Goal: Task Accomplishment & Management: Use online tool/utility

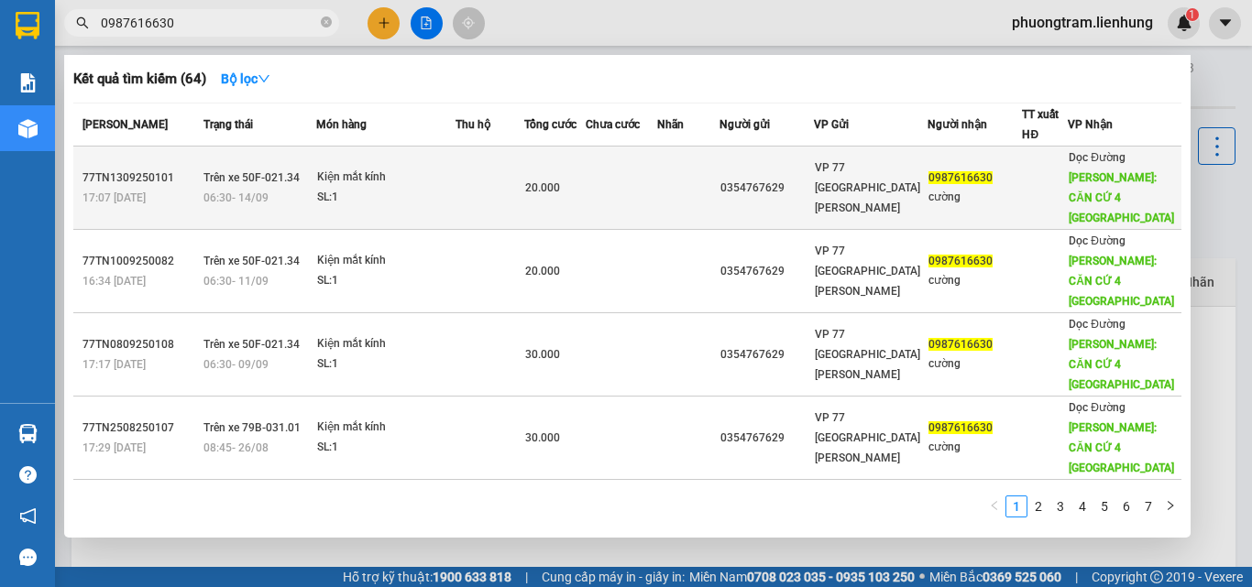
click at [813, 179] on div "0354767629" at bounding box center [766, 188] width 93 height 19
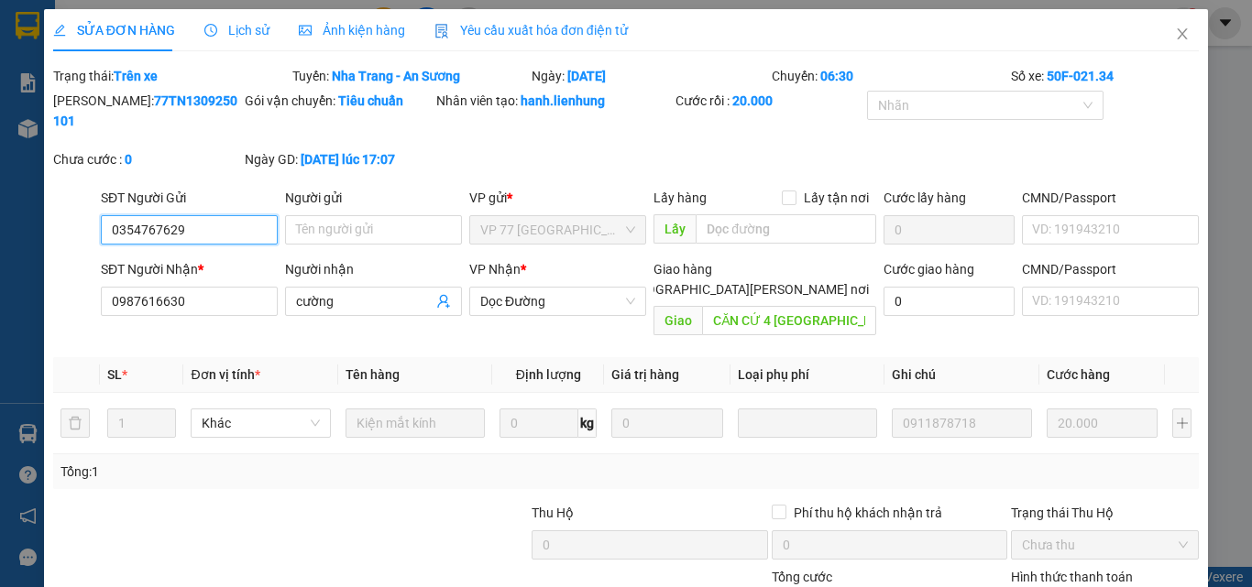
type input "0354767629"
type input "0987616630"
type input "cường"
type input "CĂN CỨ 4 [GEOGRAPHIC_DATA]"
type input "20.000"
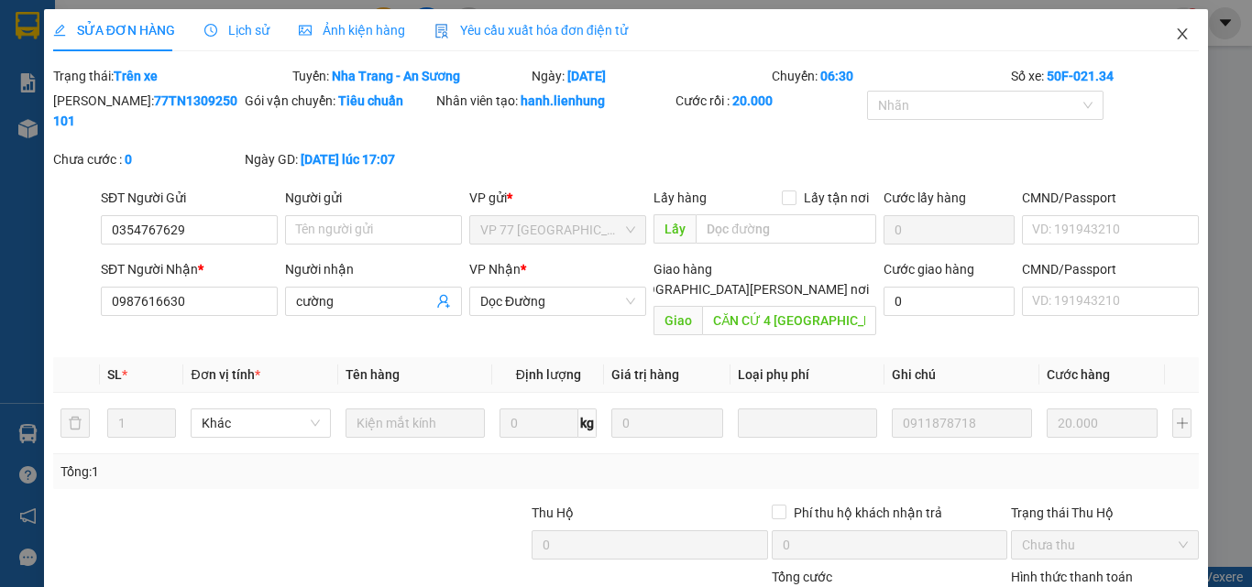
click at [1177, 37] on span "Close" at bounding box center [1181, 34] width 51 height 51
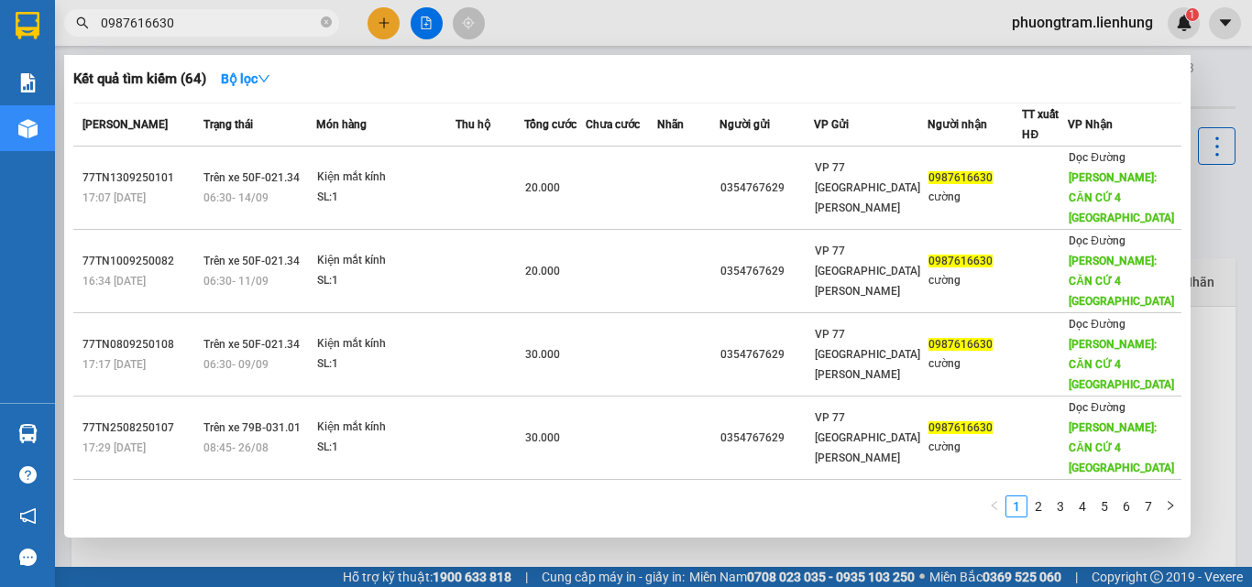
click at [224, 18] on input "0987616630" at bounding box center [209, 23] width 216 height 20
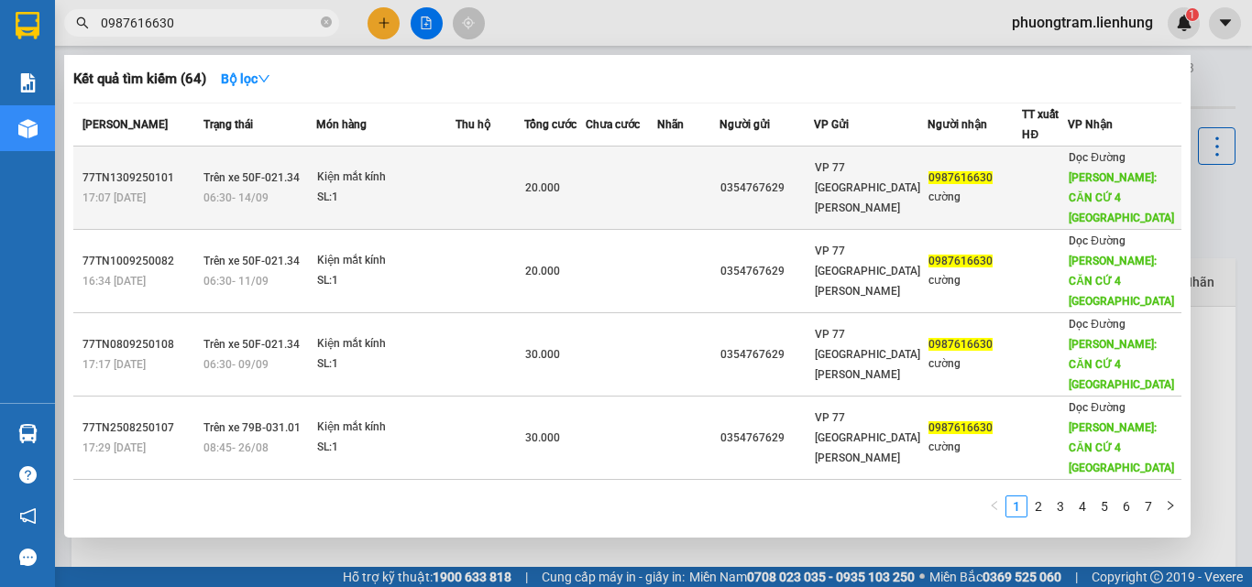
click at [1021, 188] on div "cường" at bounding box center [974, 197] width 93 height 19
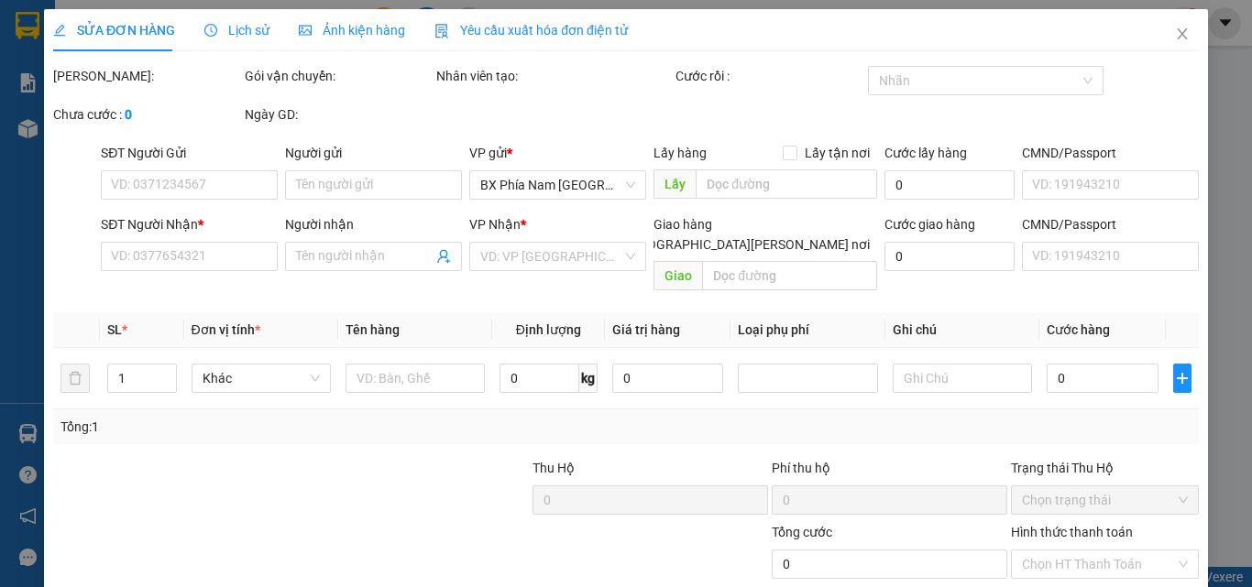
type input "0354767629"
type input "0987616630"
type input "cường"
type input "CĂN CỨ 4 [GEOGRAPHIC_DATA]"
type input "20.000"
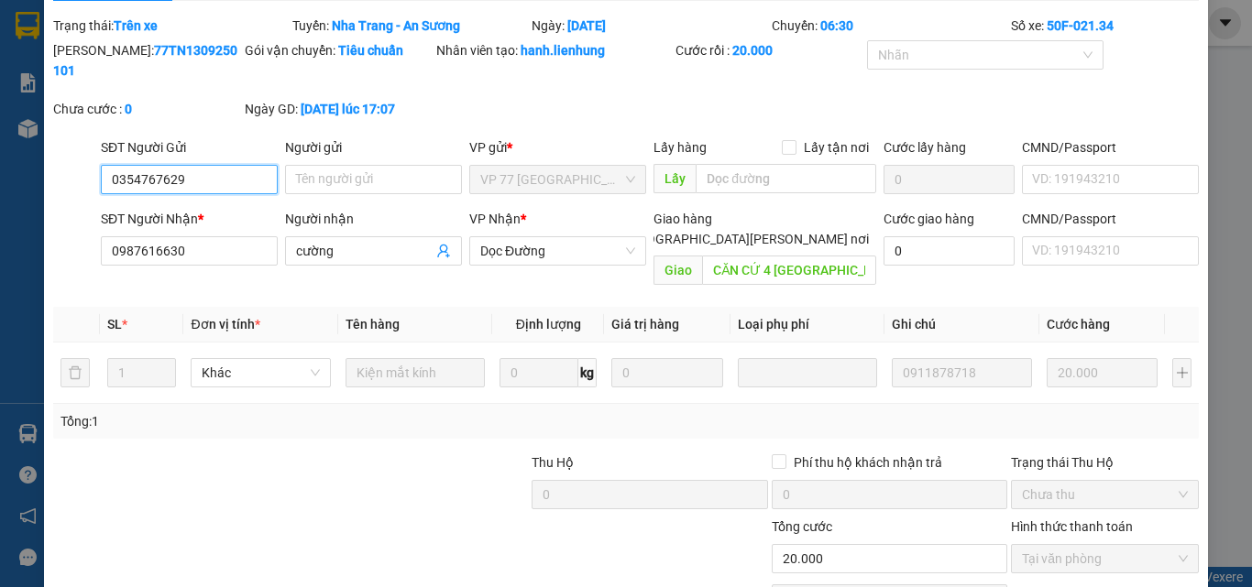
scroll to position [119, 0]
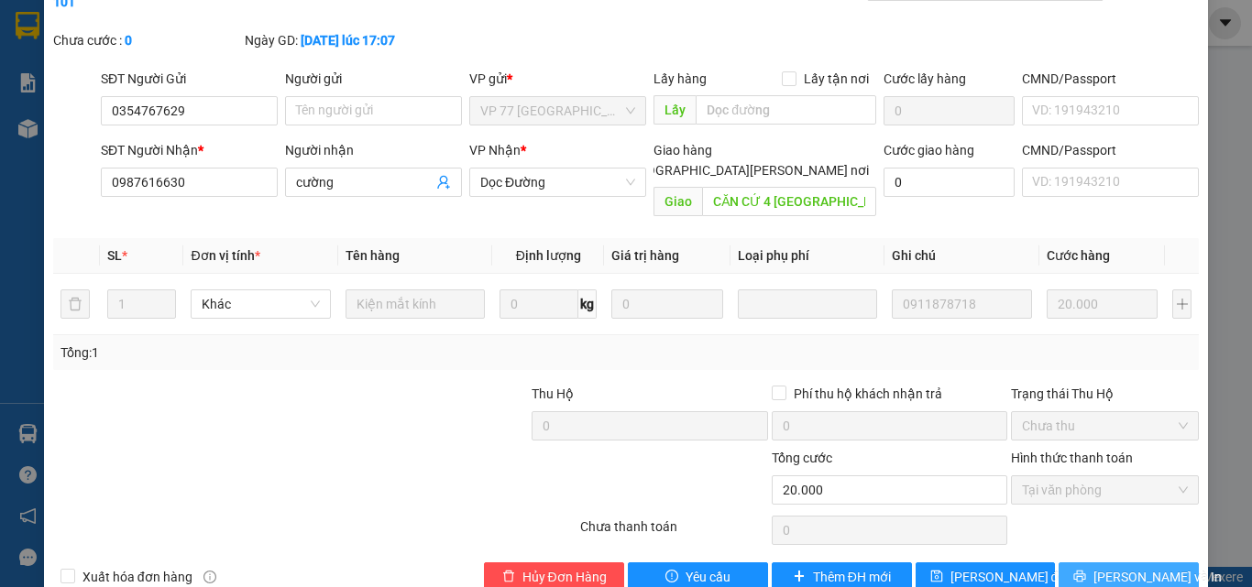
click at [1133, 567] on span "[PERSON_NAME] và In" at bounding box center [1157, 577] width 128 height 20
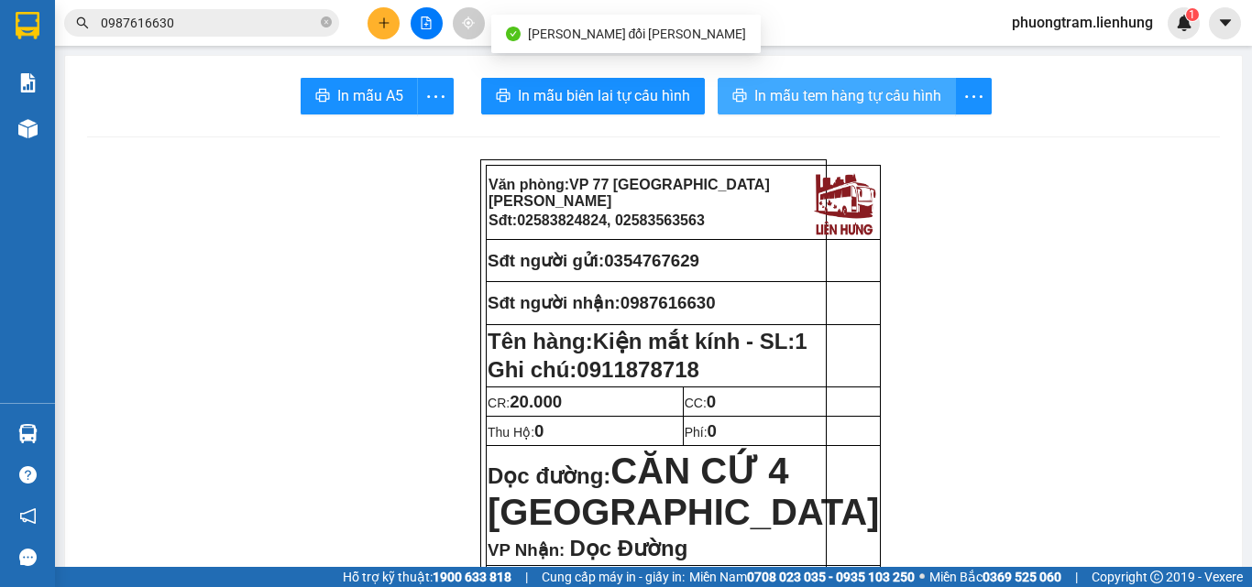
click at [858, 105] on span "In mẫu tem hàng tự cấu hình" at bounding box center [847, 95] width 187 height 23
click at [767, 110] on button "In mẫu tem hàng tự cấu hình" at bounding box center [836, 96] width 238 height 37
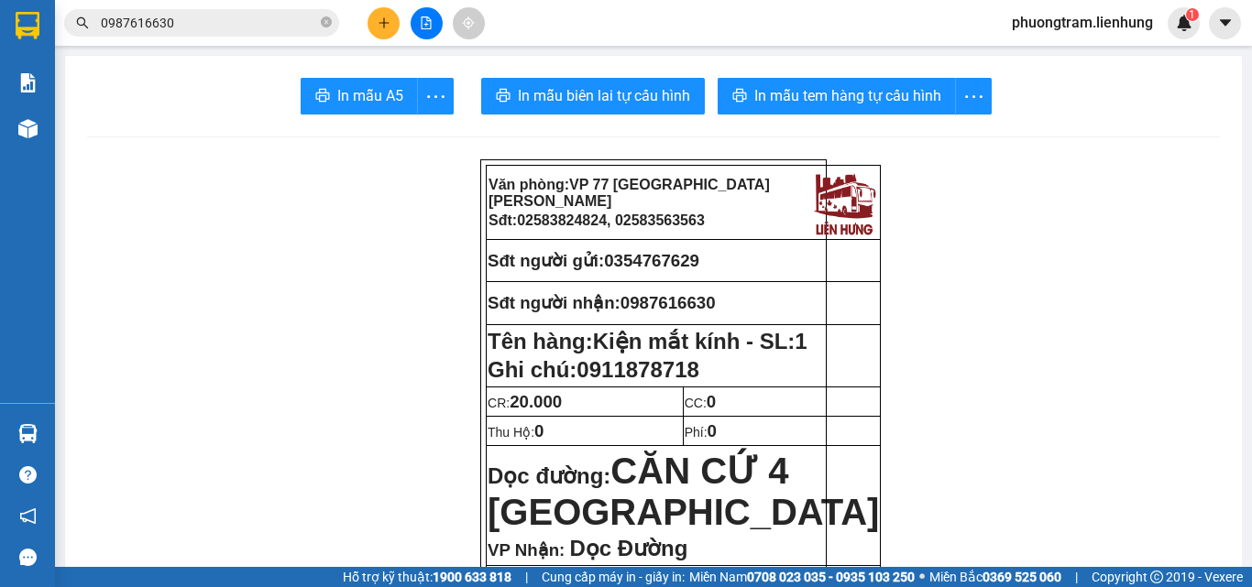
click at [746, 19] on div "Kết quả [PERSON_NAME] ( 64 ) Bộ lọc Mã ĐH Trạng thái Món hàng Thu hộ Tổng [PERS…" at bounding box center [626, 23] width 1252 height 46
click at [434, 28] on button at bounding box center [427, 23] width 32 height 32
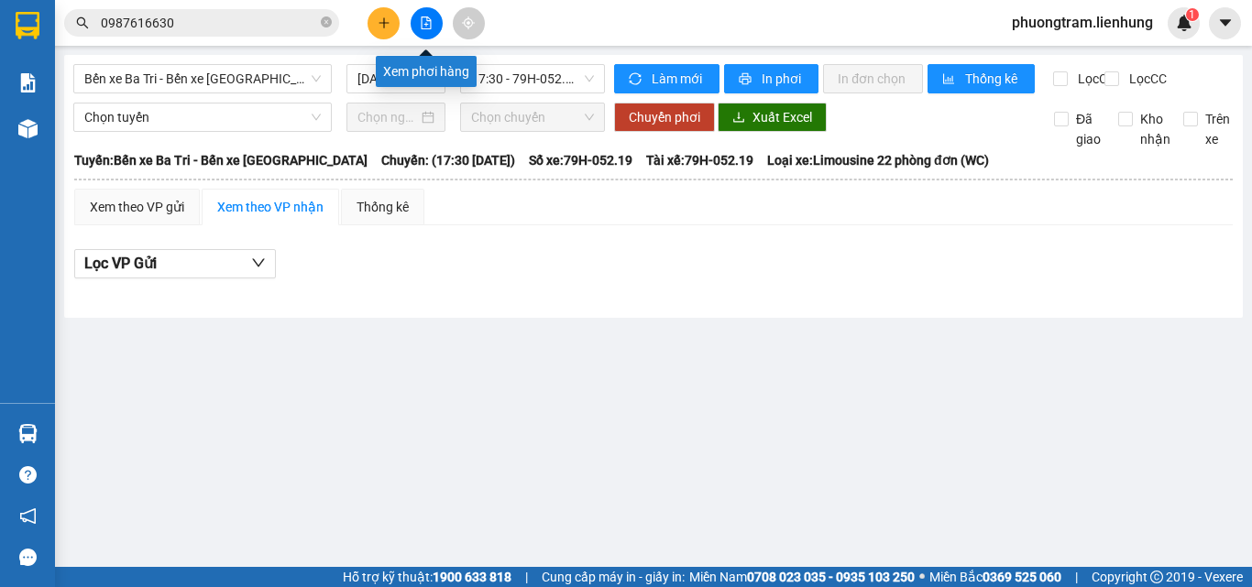
click at [431, 38] on button at bounding box center [427, 23] width 32 height 32
click at [436, 27] on button at bounding box center [427, 23] width 32 height 32
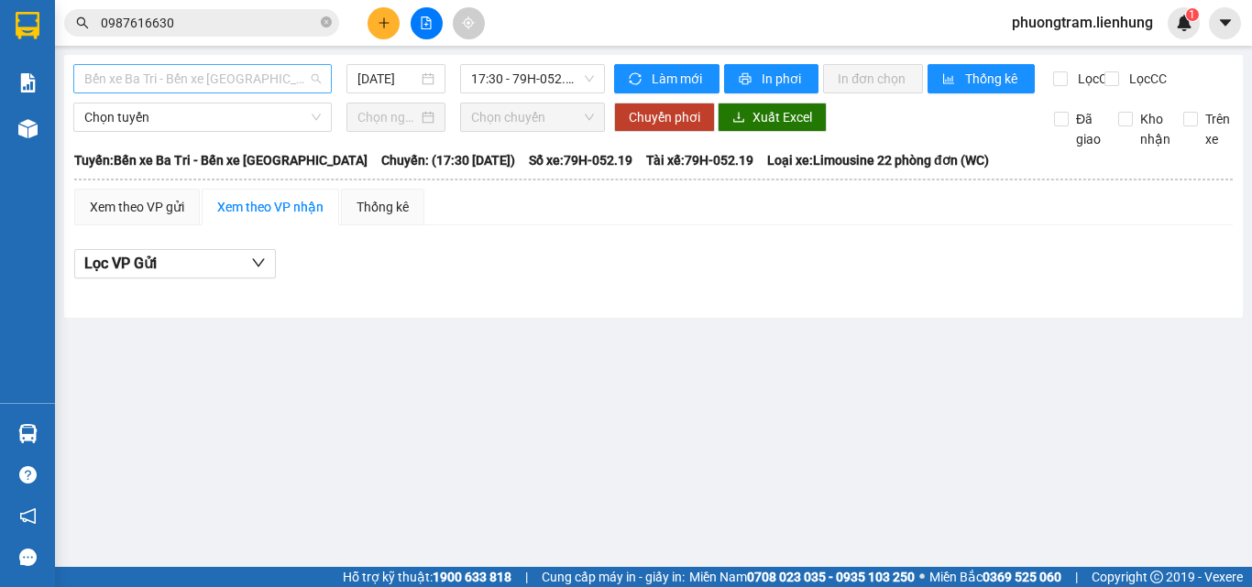
click at [232, 83] on span "Bến xe Ba Tri - Bến xe [GEOGRAPHIC_DATA]" at bounding box center [202, 78] width 236 height 27
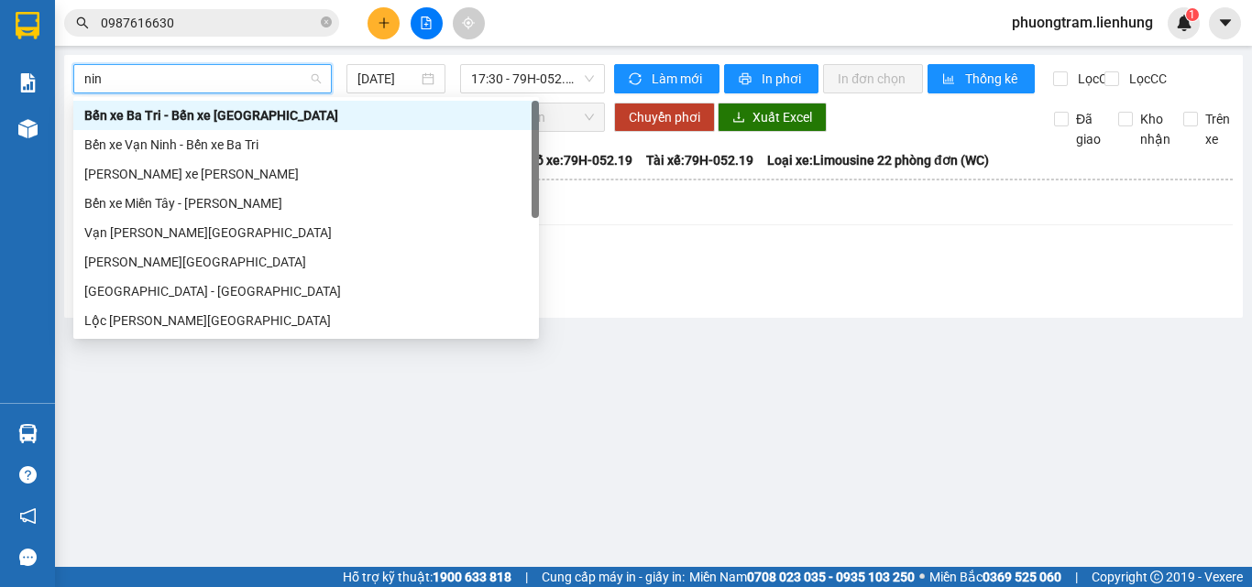
type input "ninh"
click at [191, 180] on div "[PERSON_NAME] xe [PERSON_NAME]" at bounding box center [306, 174] width 444 height 20
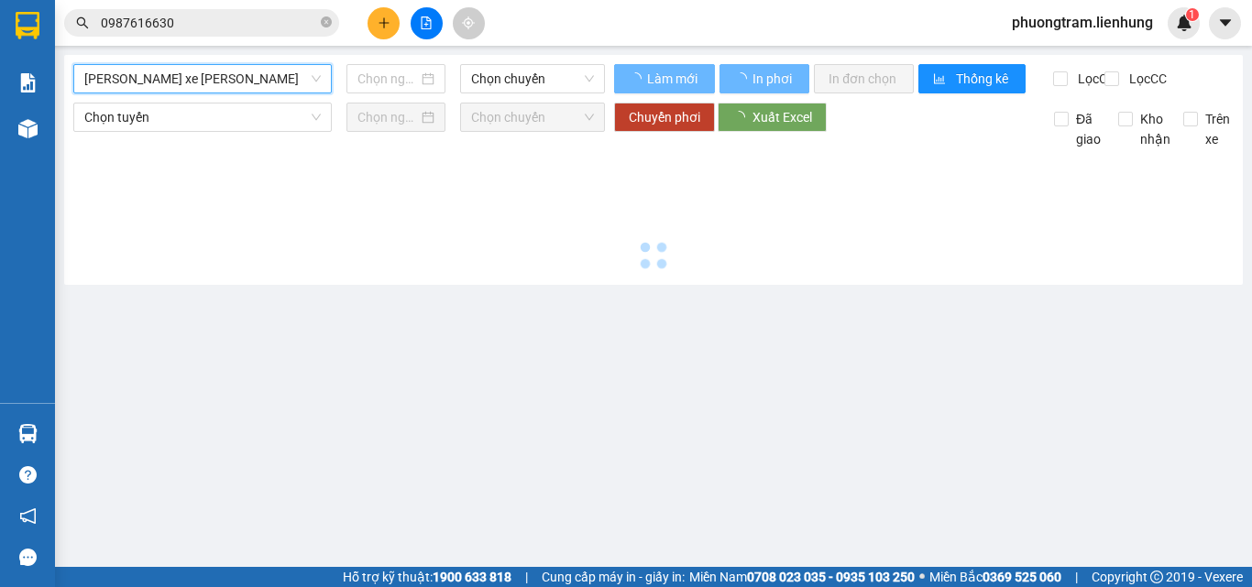
type input "[DATE]"
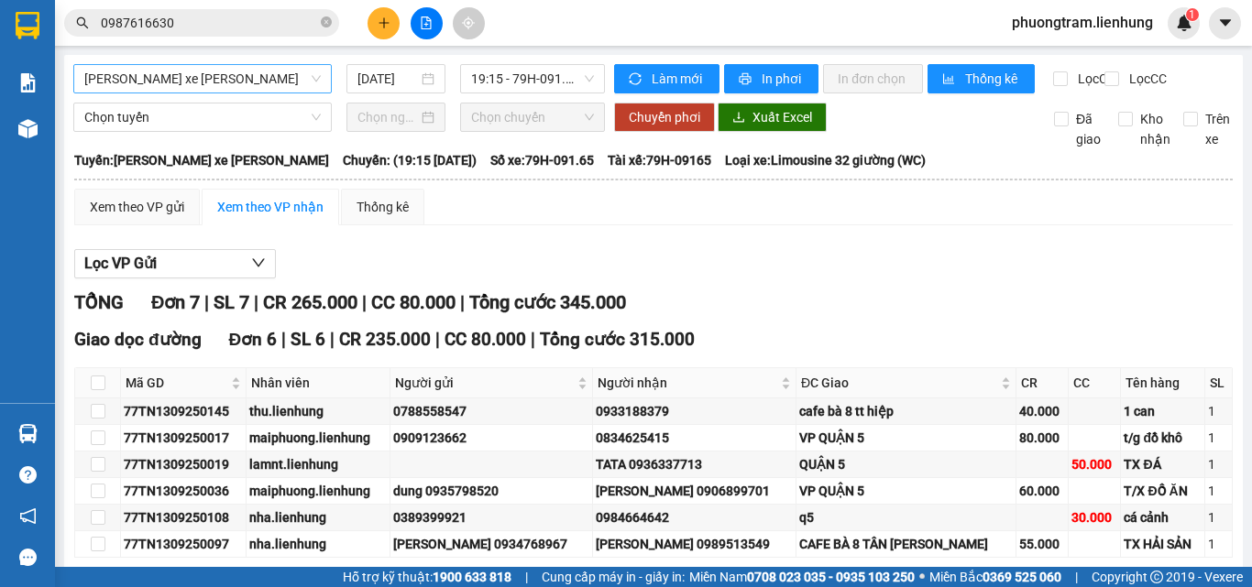
click at [763, 63] on div "[GEOGRAPHIC_DATA][PERSON_NAME] xe [PERSON_NAME] [DATE] 19:15 - 79H-091.65 [PERS…" at bounding box center [653, 431] width 1178 height 753
click at [748, 82] on button "In phơi" at bounding box center [771, 78] width 94 height 29
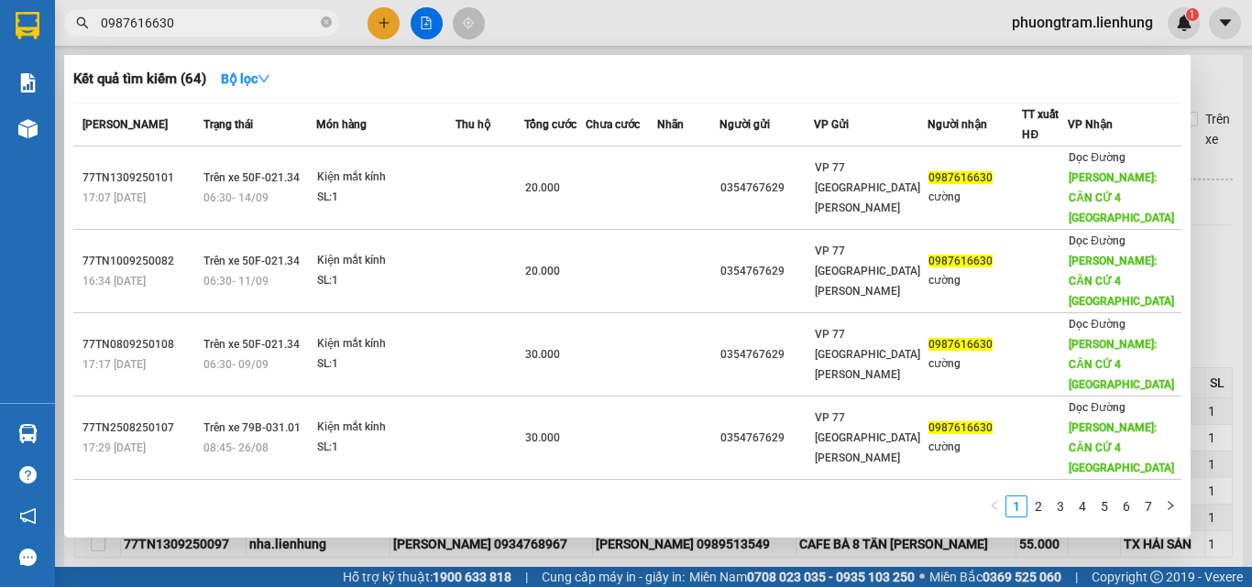
click at [279, 21] on input "0987616630" at bounding box center [209, 23] width 216 height 20
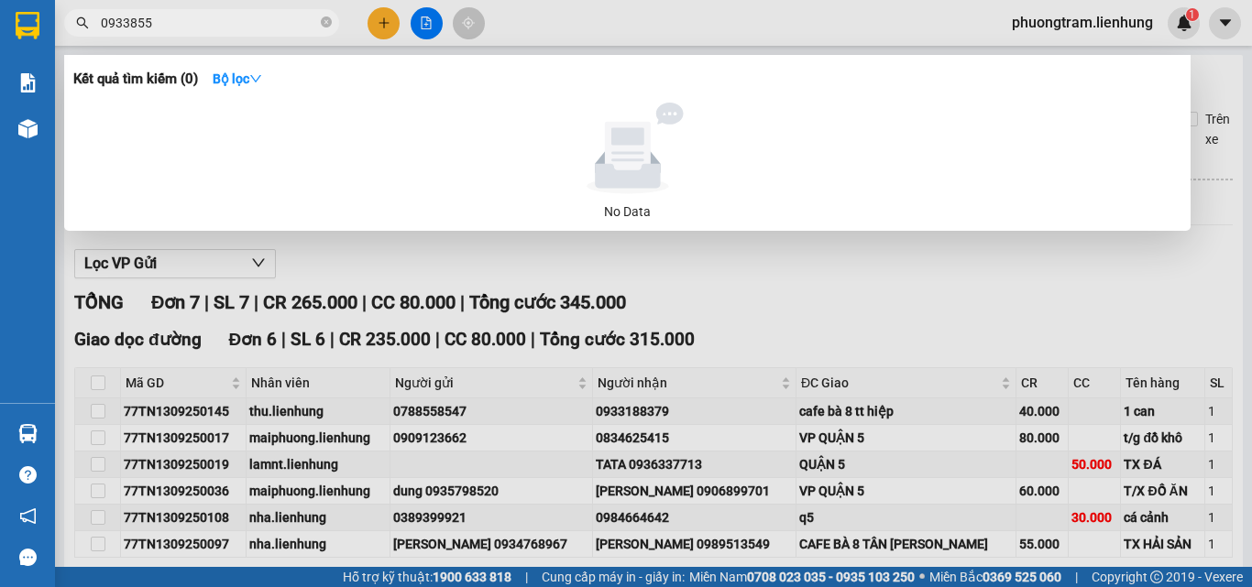
type input "0933855"
click at [415, 20] on div at bounding box center [626, 293] width 1252 height 587
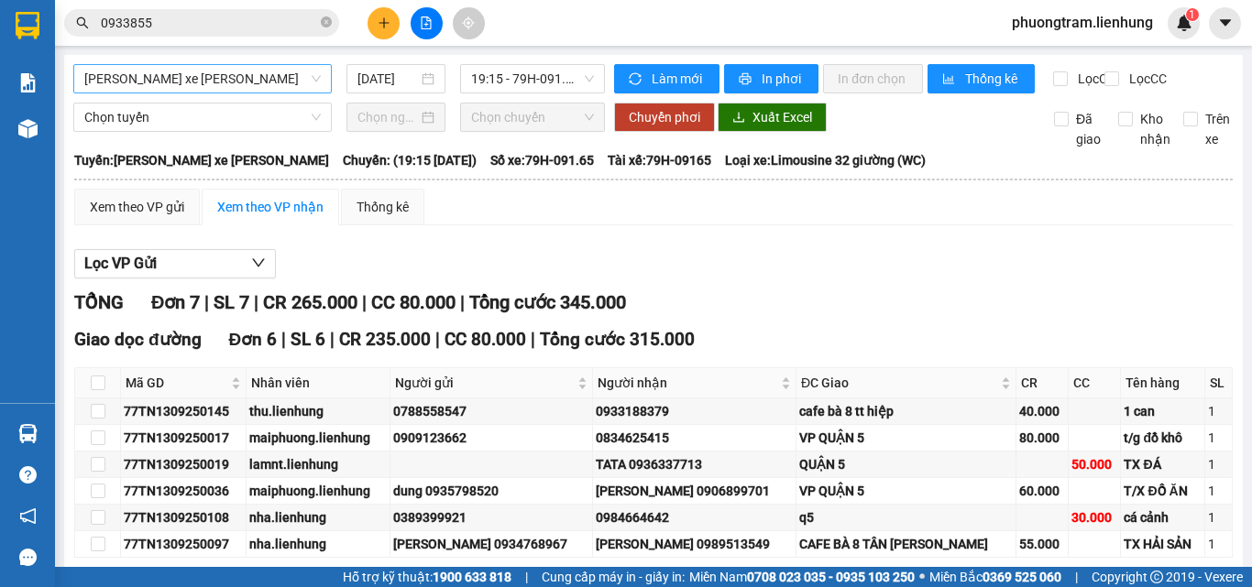
click at [180, 87] on span "[PERSON_NAME] xe [PERSON_NAME]" at bounding box center [202, 78] width 236 height 27
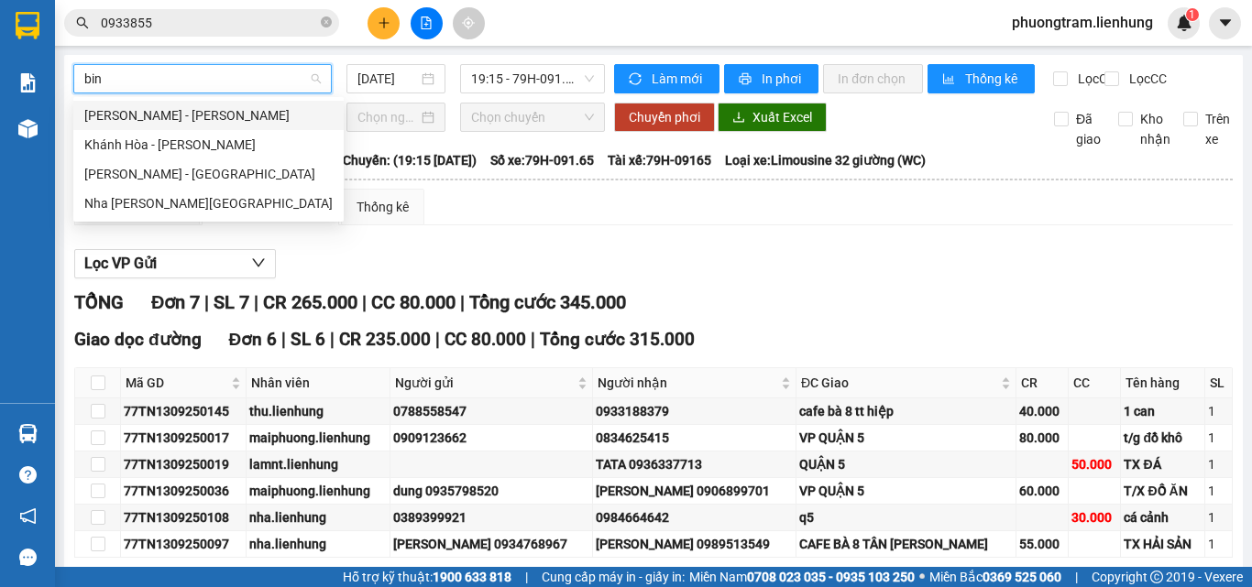
type input "binh"
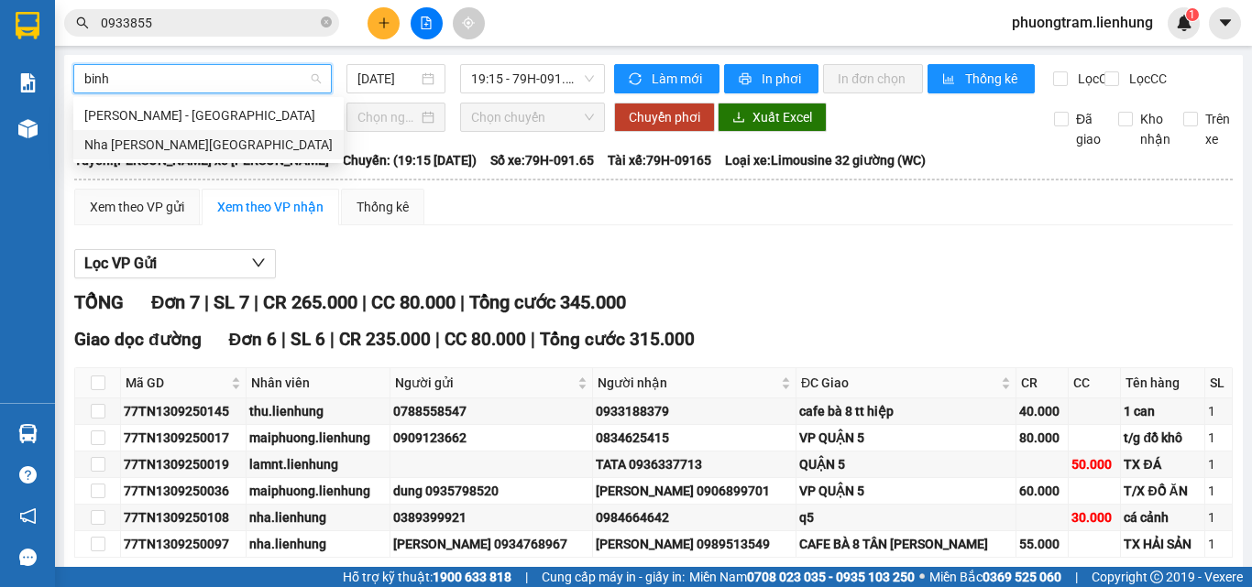
drag, startPoint x: 225, startPoint y: 110, endPoint x: 221, endPoint y: 140, distance: 30.6
click at [221, 140] on div "[PERSON_NAME] - [GEOGRAPHIC_DATA] [GEOGRAPHIC_DATA][PERSON_NAME][GEOGRAPHIC_DAT…" at bounding box center [208, 130] width 270 height 59
click at [221, 141] on div "Nha [PERSON_NAME][GEOGRAPHIC_DATA]" at bounding box center [208, 145] width 248 height 20
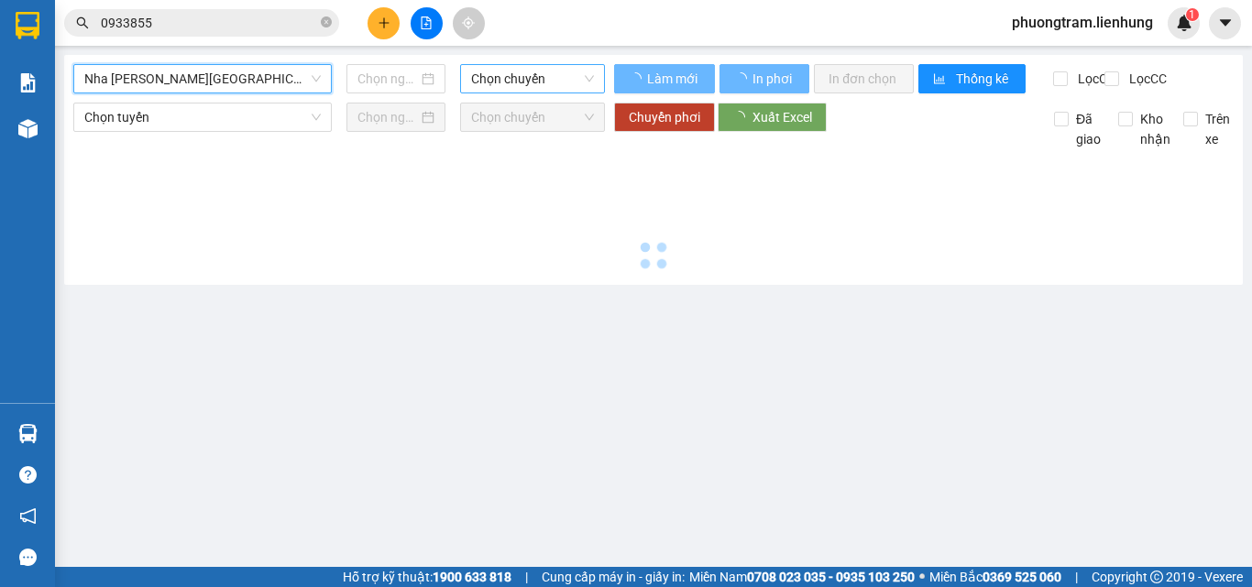
type input "[DATE]"
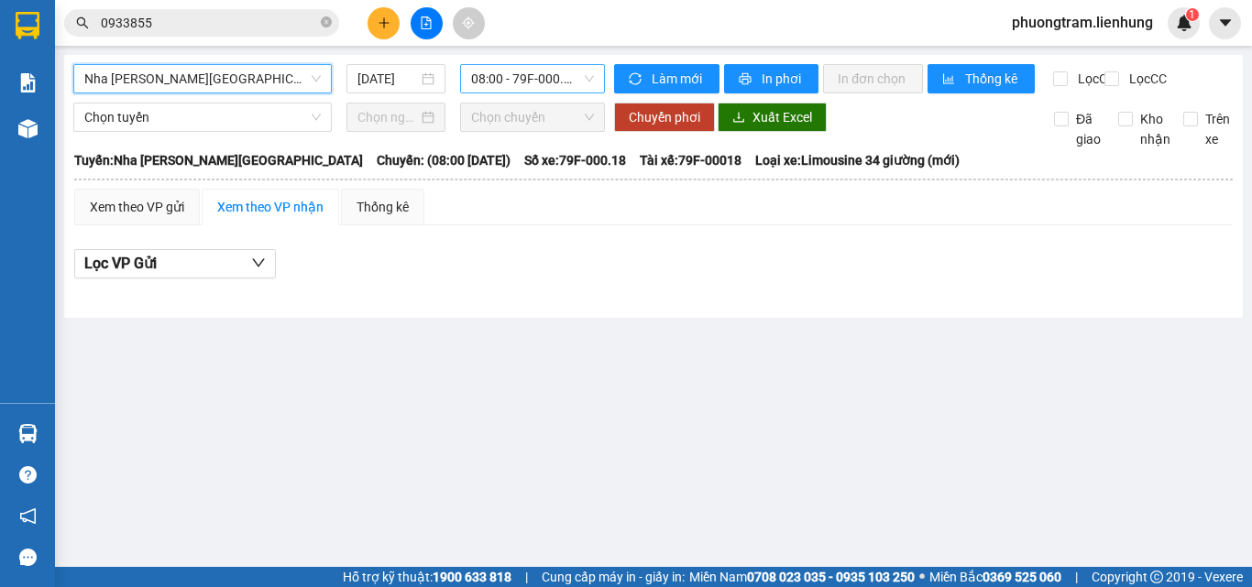
click at [532, 77] on span "08:00 - 79F-000.18" at bounding box center [532, 78] width 123 height 27
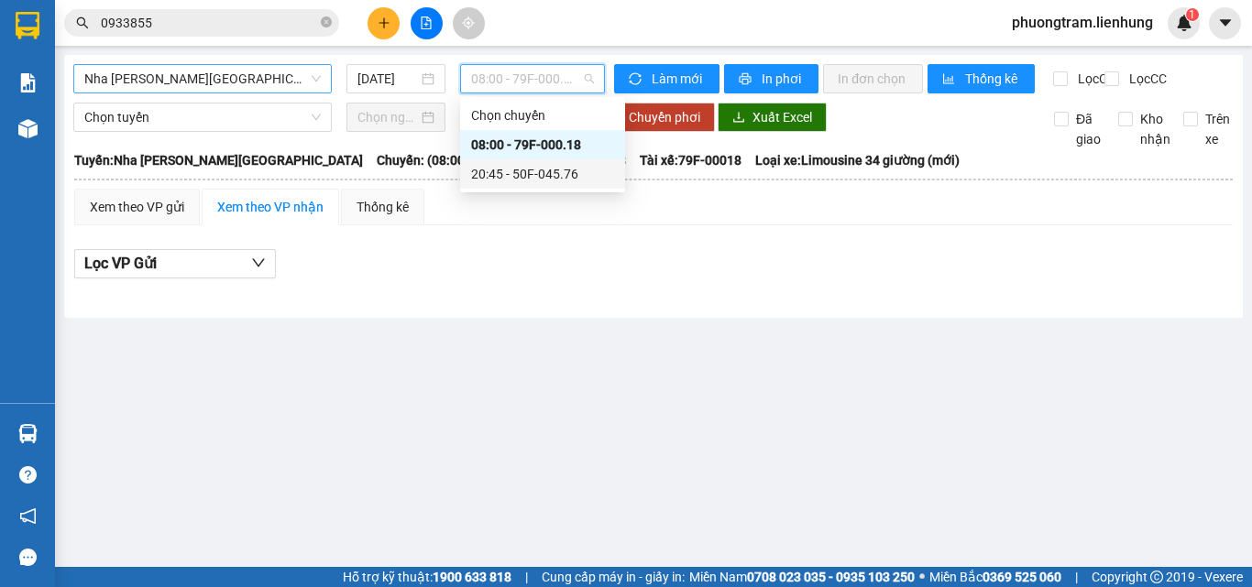
click at [492, 174] on div "20:45 - 50F-045.76" at bounding box center [542, 174] width 143 height 20
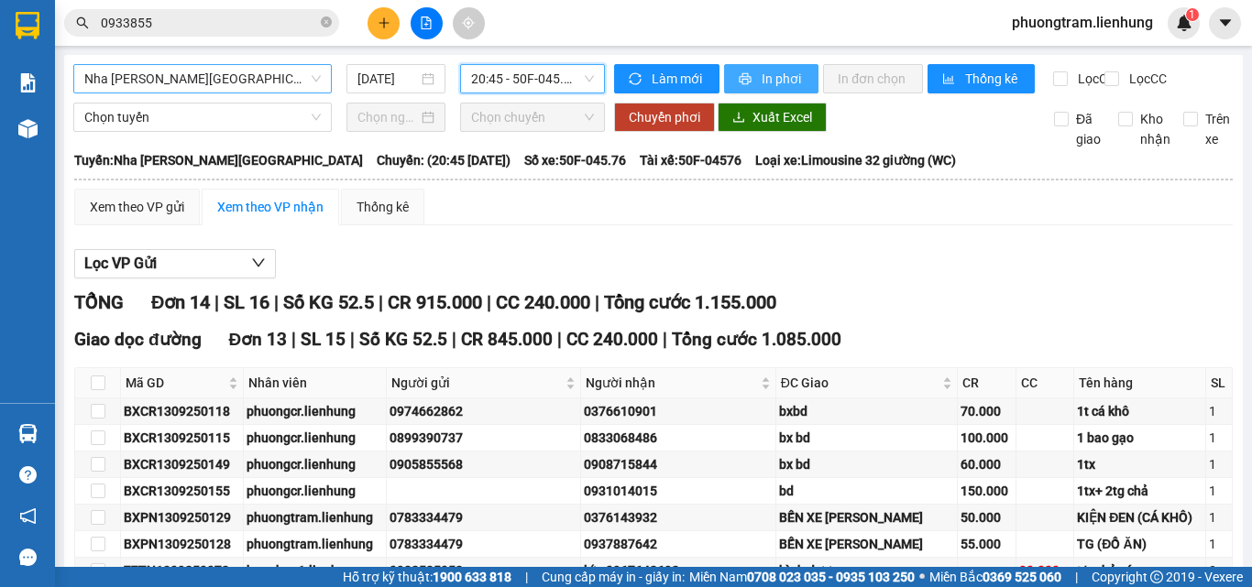
click at [761, 82] on span "In phơi" at bounding box center [782, 79] width 42 height 20
click at [216, 71] on span "Nha [PERSON_NAME][GEOGRAPHIC_DATA]" at bounding box center [202, 78] width 236 height 27
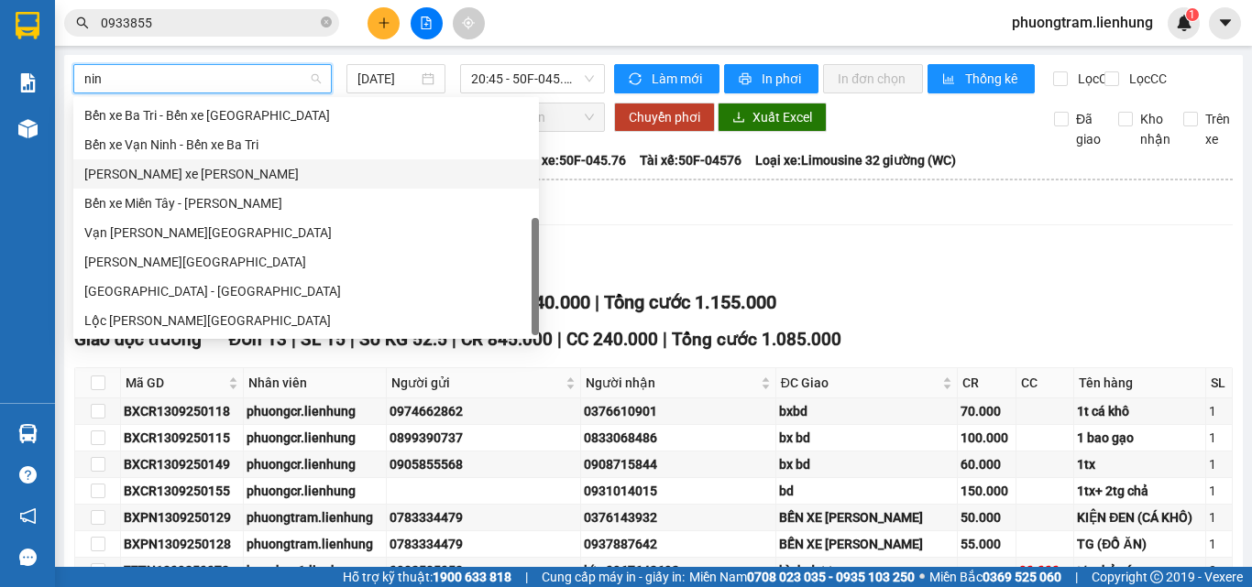
type input "ninh"
click at [190, 164] on div "[PERSON_NAME] xe [PERSON_NAME]" at bounding box center [306, 174] width 444 height 20
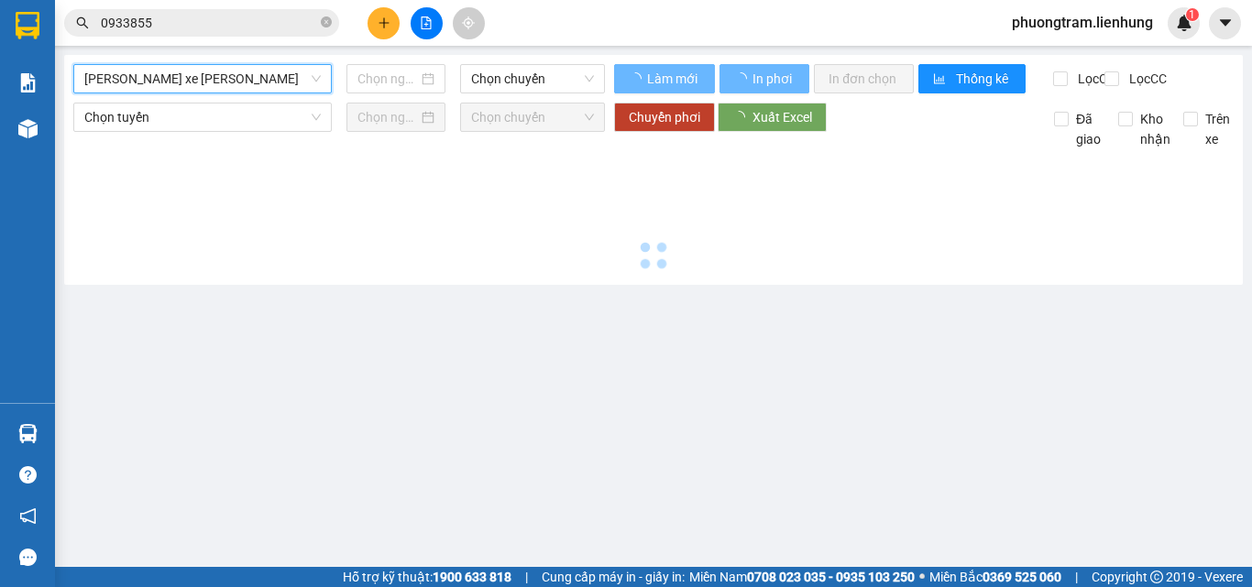
type input "[DATE]"
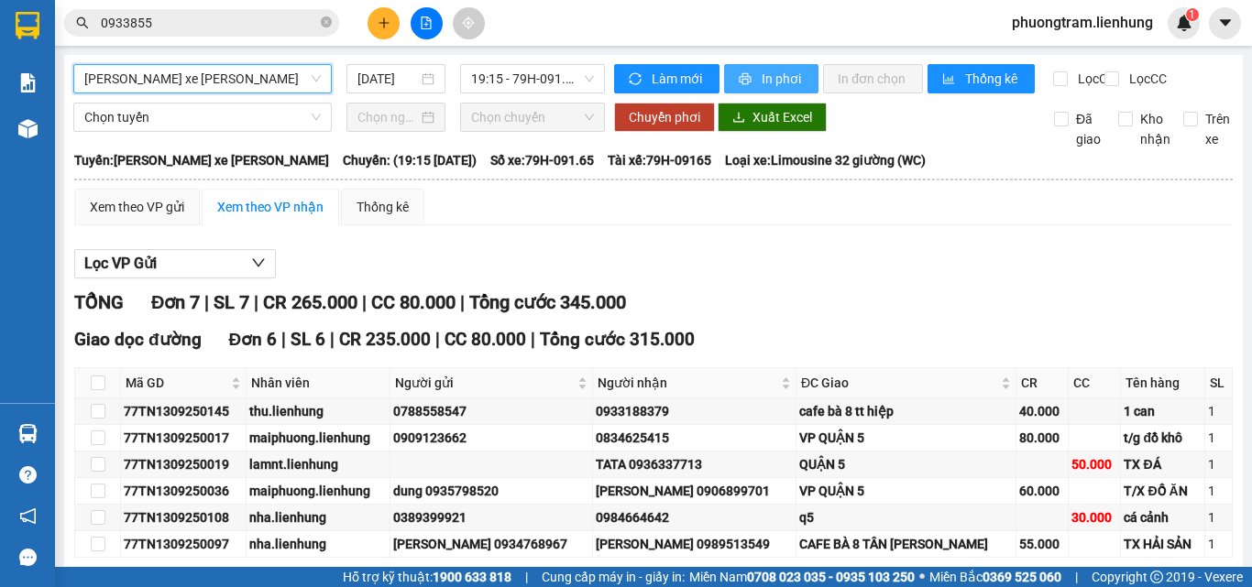
click at [750, 83] on button "In phơi" at bounding box center [771, 78] width 94 height 29
click at [691, 4] on div "Kết quả [PERSON_NAME] ( 0 ) Bộ lọc No Data 0933855 phuongtram.lienhung 1" at bounding box center [626, 23] width 1252 height 46
click at [542, 71] on span "19:15 - 79H-091.65" at bounding box center [532, 78] width 123 height 27
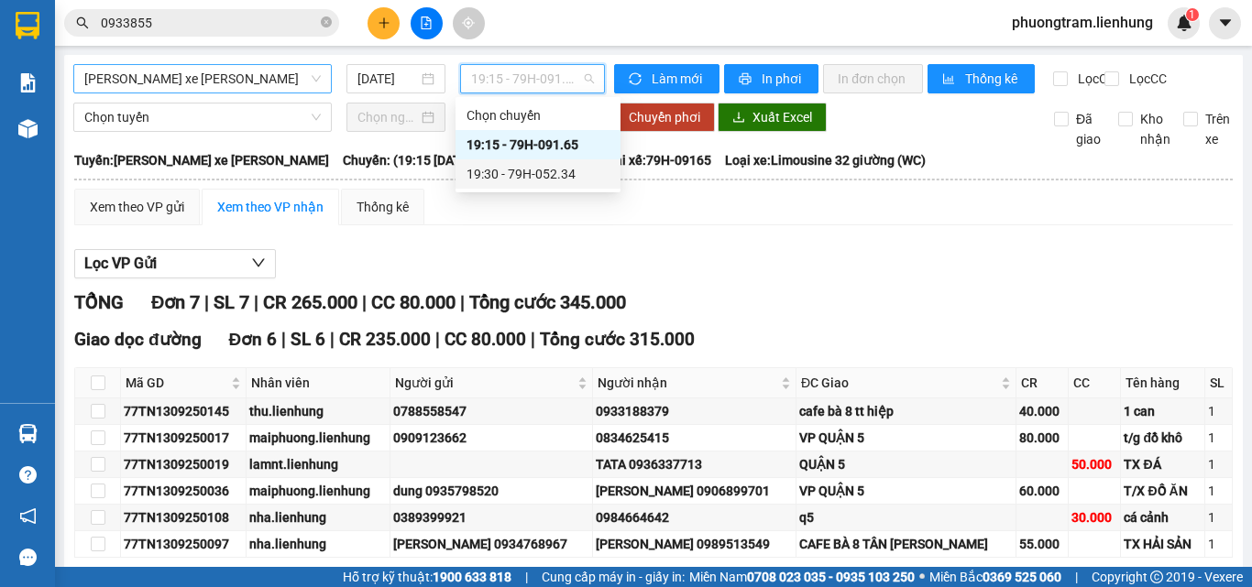
click at [509, 177] on div "19:30 - 79H-052.34" at bounding box center [537, 174] width 143 height 20
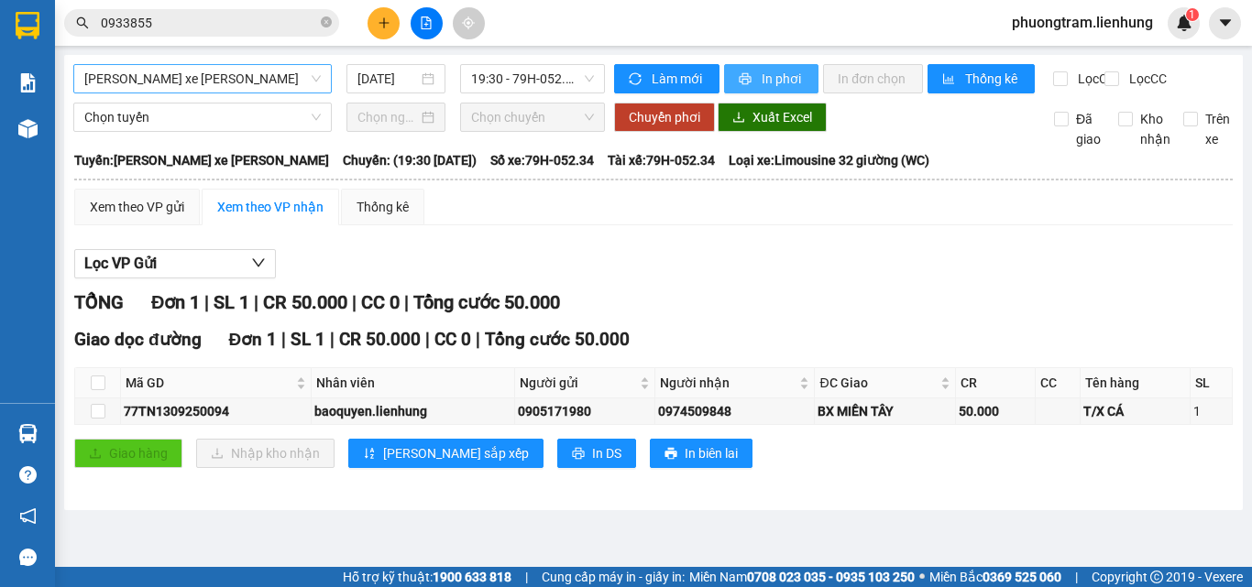
click at [775, 76] on span "In phơi" at bounding box center [782, 79] width 42 height 20
click at [188, 131] on span "Chọn tuyến" at bounding box center [202, 117] width 236 height 27
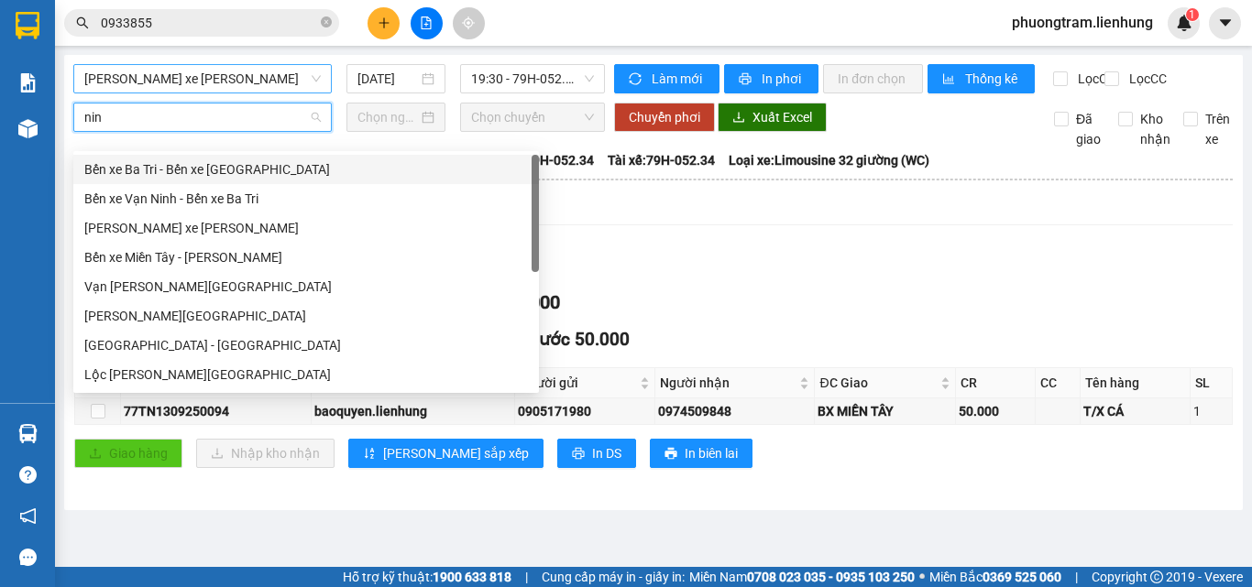
type input "ninh"
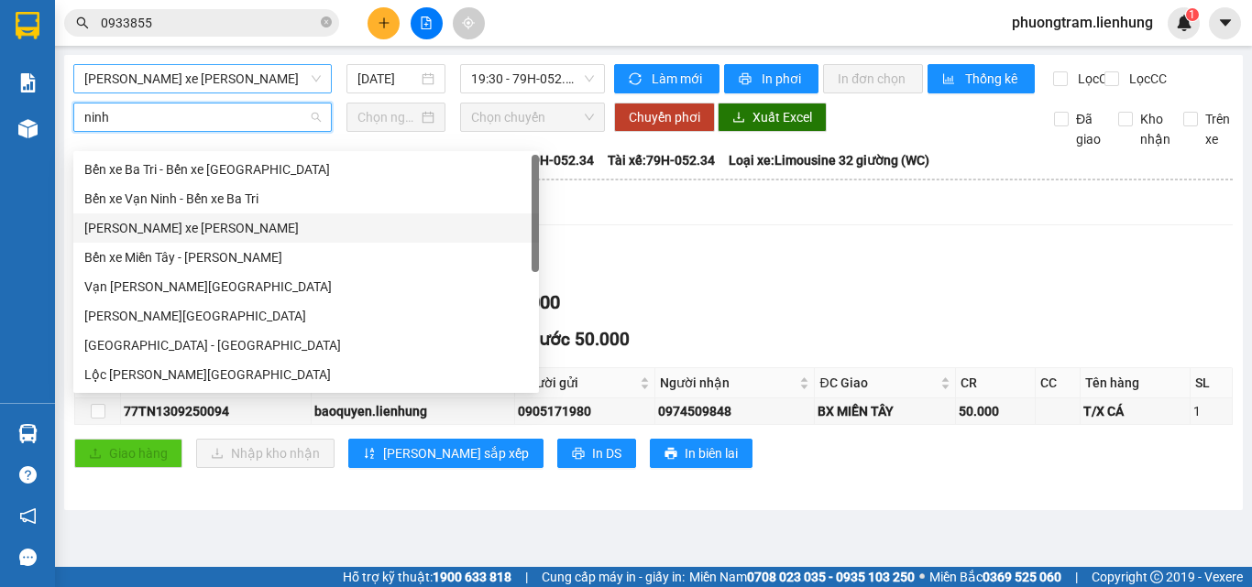
drag, startPoint x: 187, startPoint y: 226, endPoint x: 429, endPoint y: 148, distance: 254.1
click at [188, 228] on div "[PERSON_NAME] xe [PERSON_NAME]" at bounding box center [306, 228] width 444 height 20
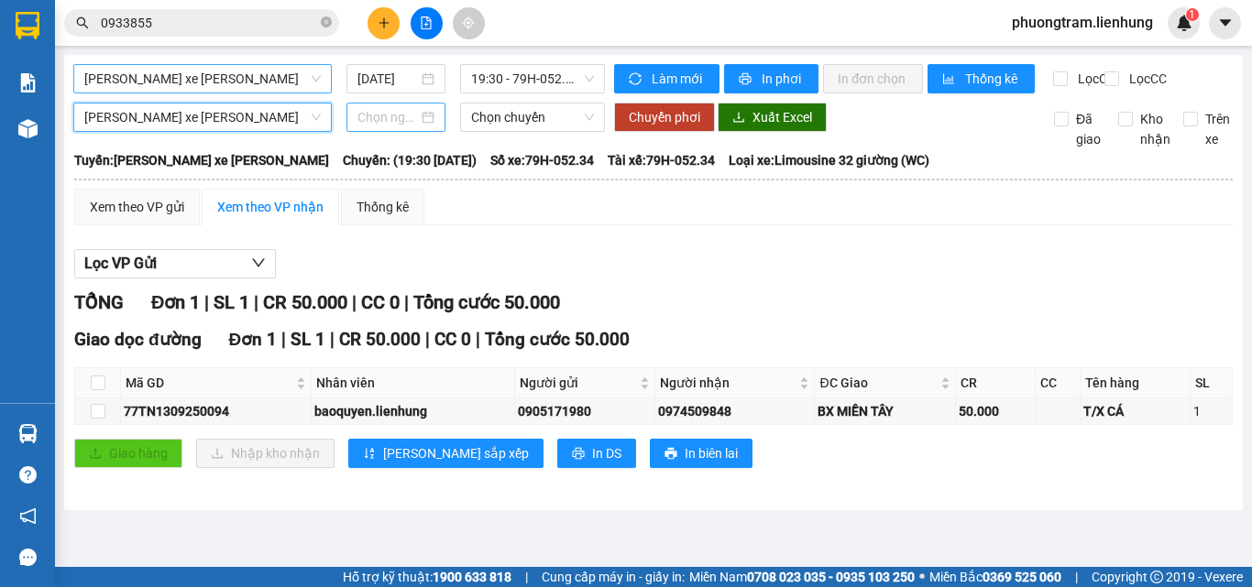
click at [400, 127] on input at bounding box center [387, 117] width 60 height 20
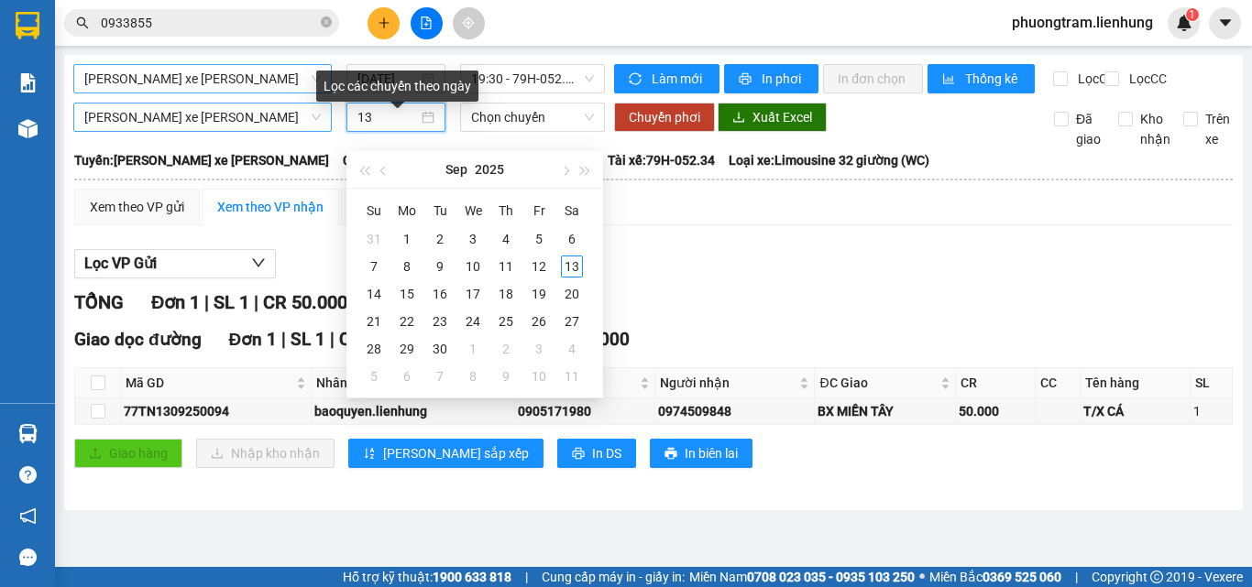
click at [412, 127] on input "13" at bounding box center [387, 117] width 60 height 20
click at [432, 127] on div "13" at bounding box center [395, 117] width 77 height 20
click at [431, 127] on div "13" at bounding box center [395, 117] width 77 height 20
type input "1"
click at [429, 127] on div at bounding box center [395, 117] width 77 height 20
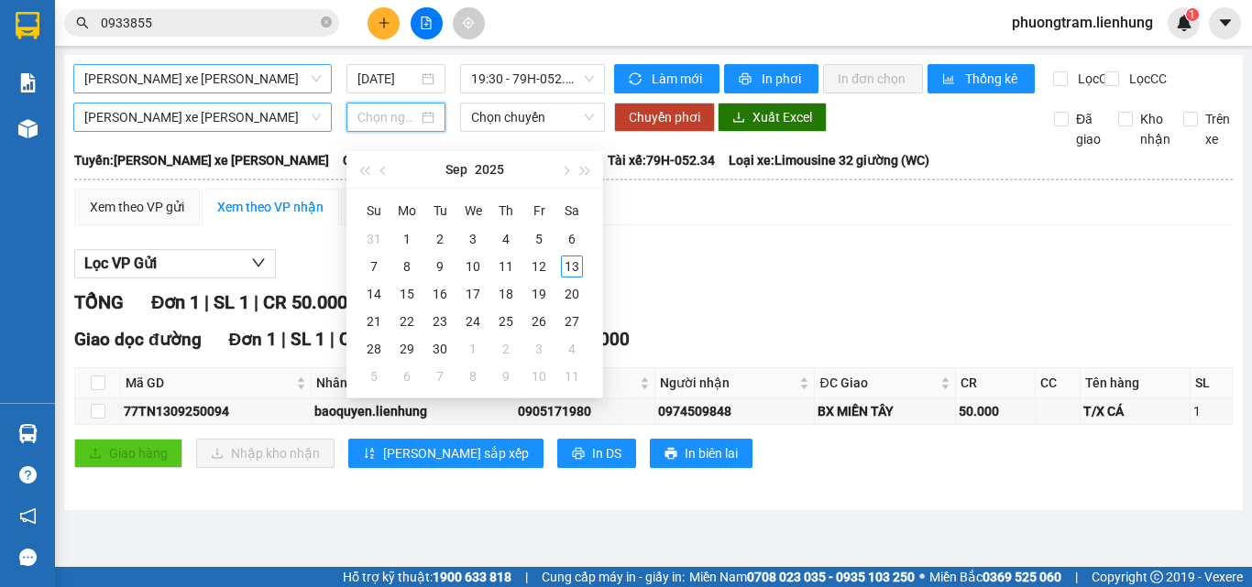
click at [389, 93] on div "[PERSON_NAME] xe [PERSON_NAME] [DATE] 19:30 - 79H-052.34" at bounding box center [338, 78] width 531 height 29
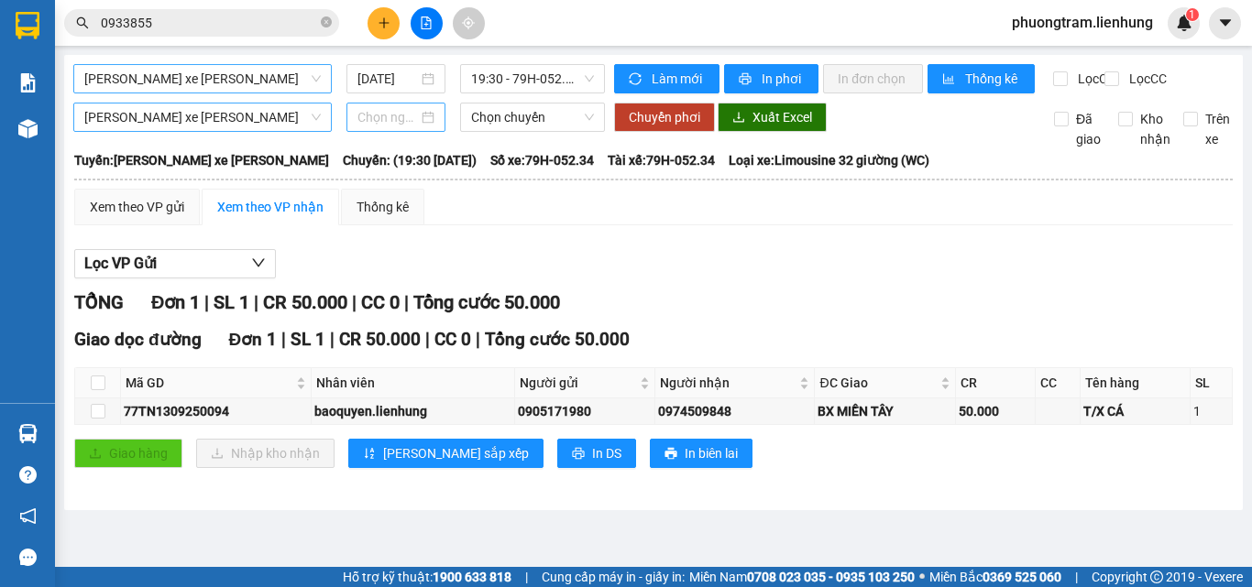
click at [396, 127] on input at bounding box center [387, 117] width 60 height 20
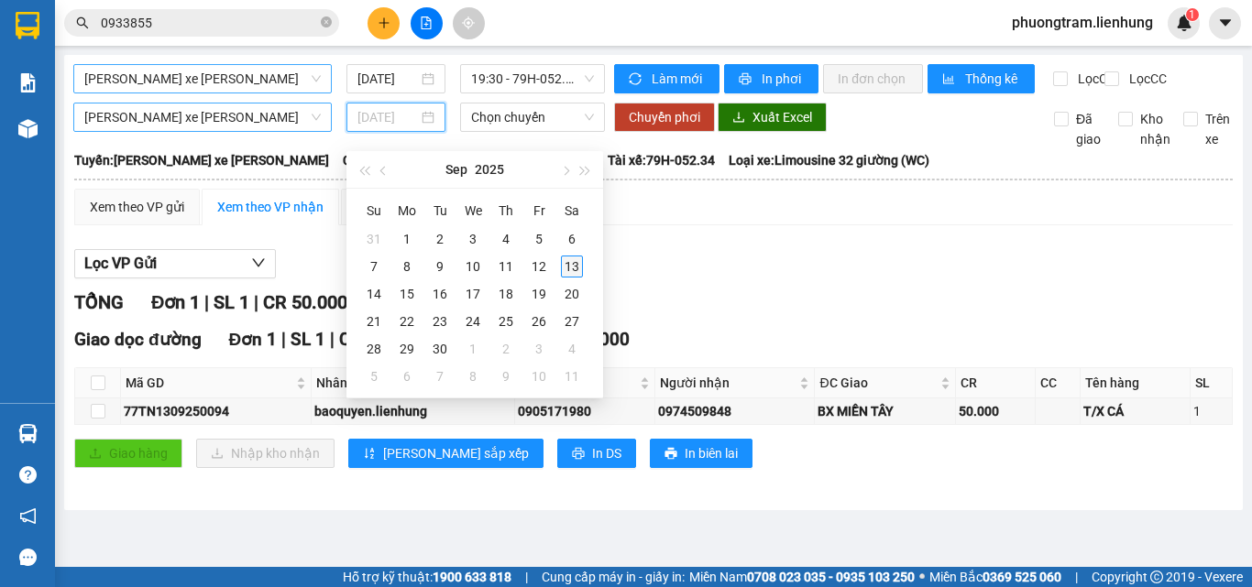
type input "[DATE]"
click at [576, 268] on div "13" at bounding box center [572, 267] width 22 height 22
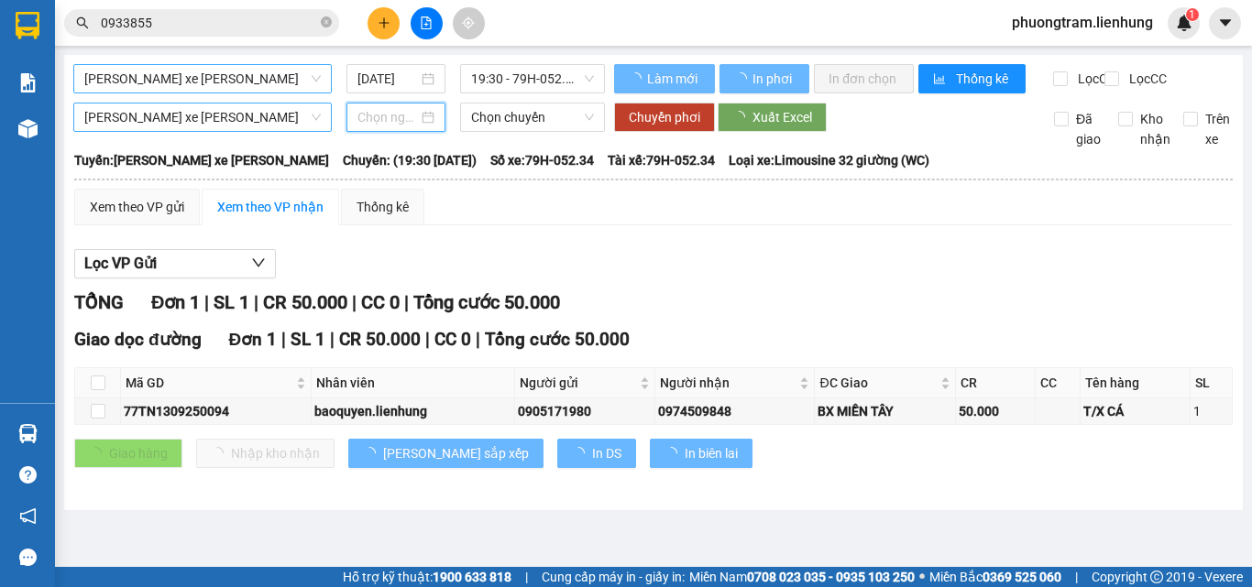
type input "[DATE]"
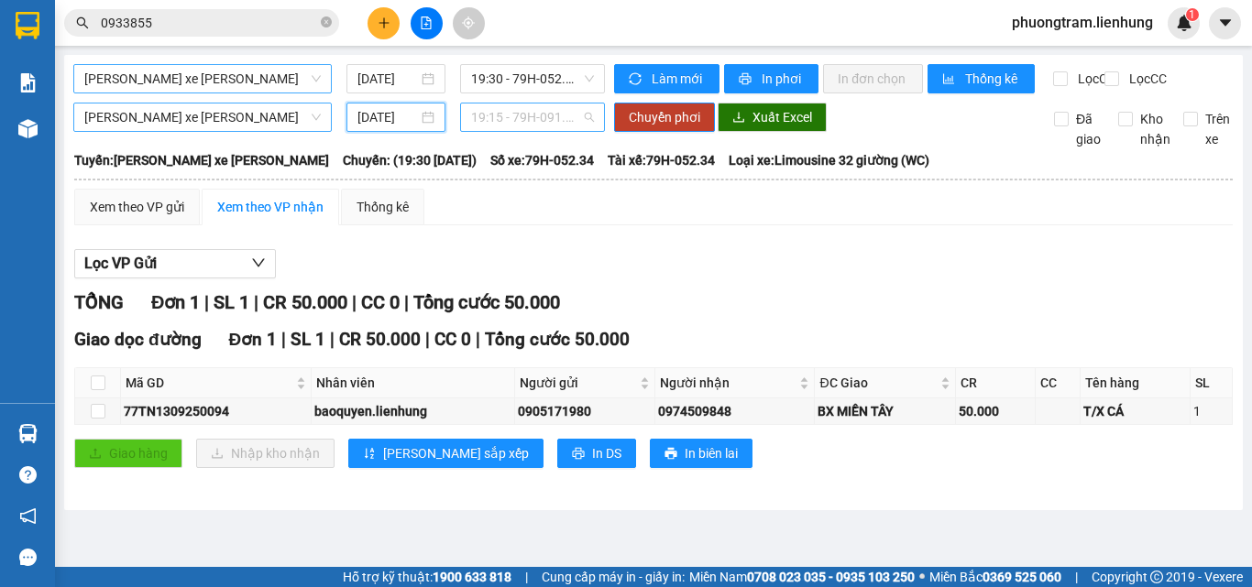
click at [531, 131] on span "19:15 - 79H-091.65" at bounding box center [532, 117] width 123 height 27
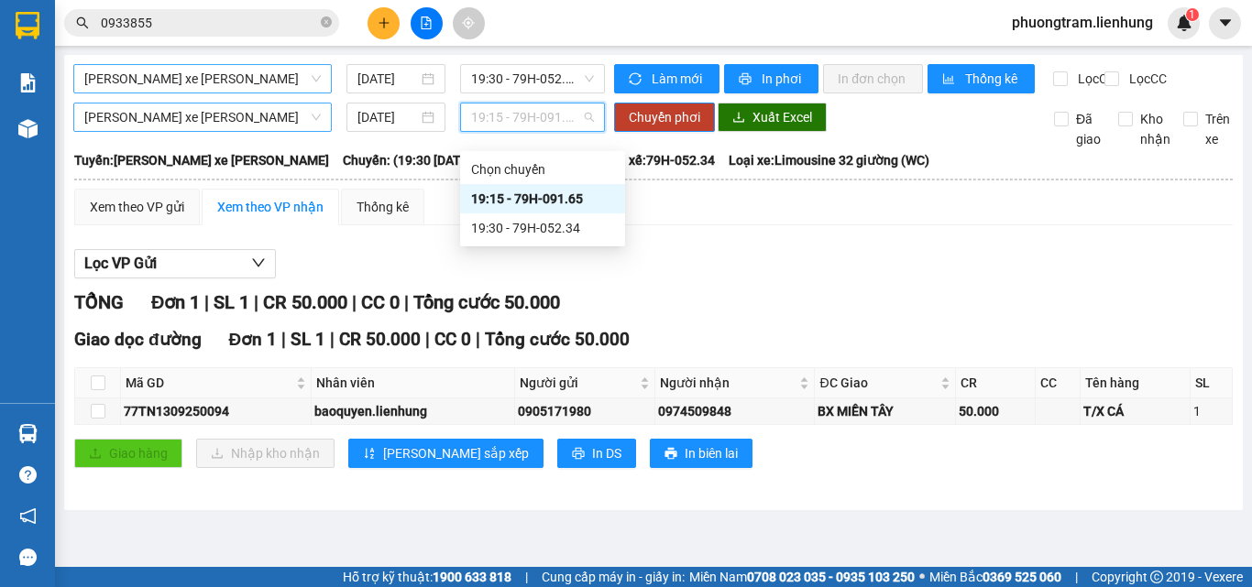
click at [517, 192] on div "19:15 - 79H-091.65" at bounding box center [542, 199] width 143 height 20
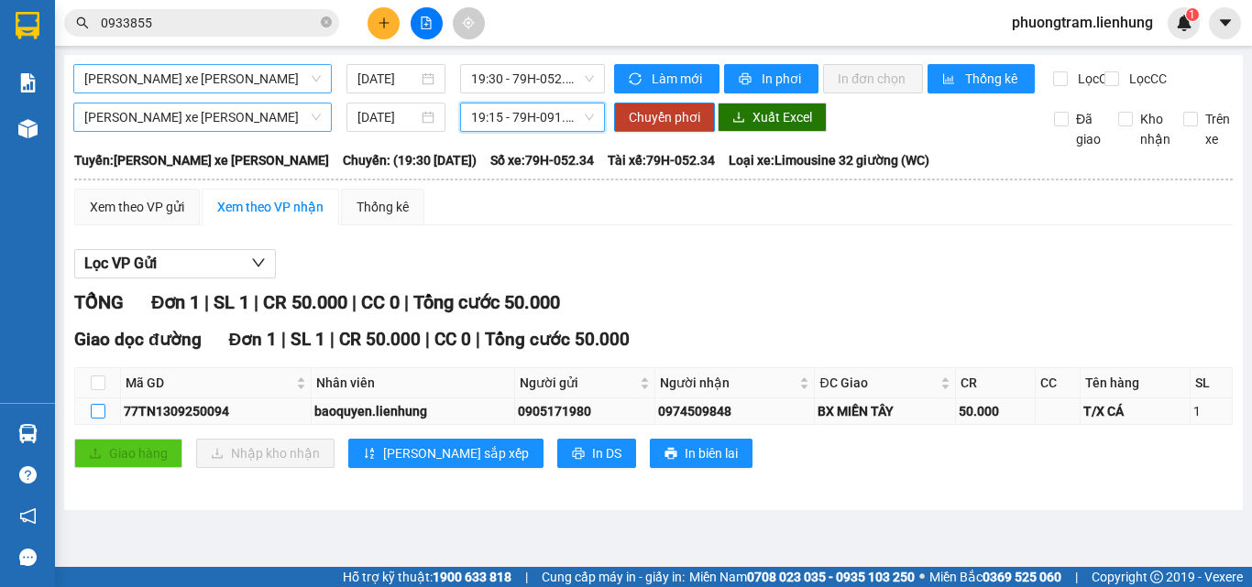
click at [93, 419] on input "checkbox" at bounding box center [98, 411] width 15 height 15
checkbox input "true"
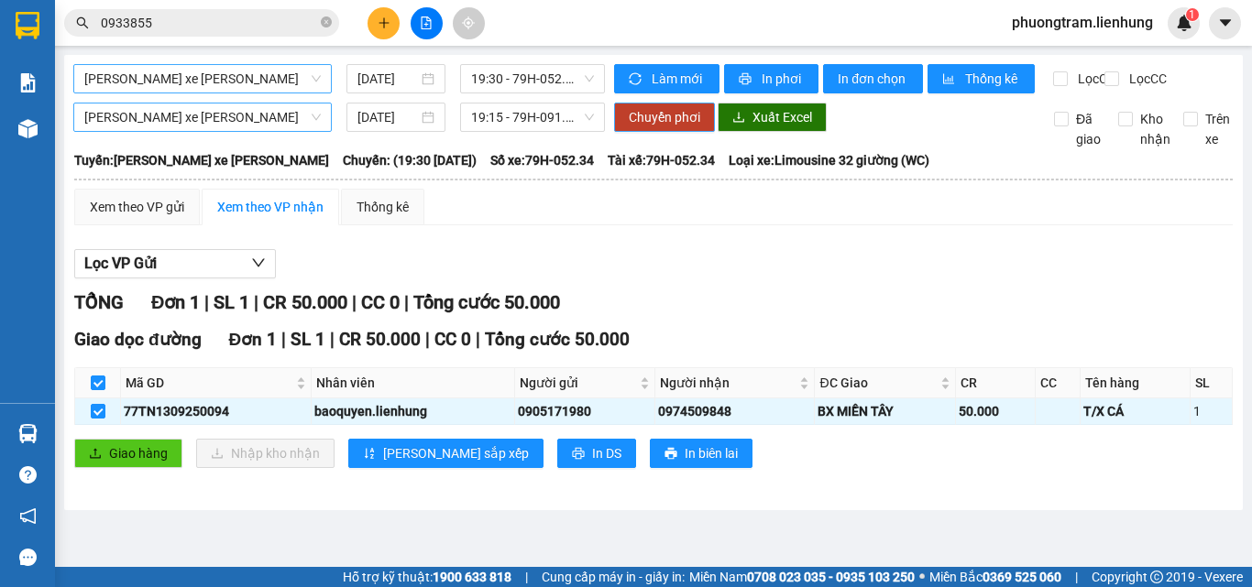
click at [684, 127] on span "Chuyển phơi" at bounding box center [664, 117] width 71 height 20
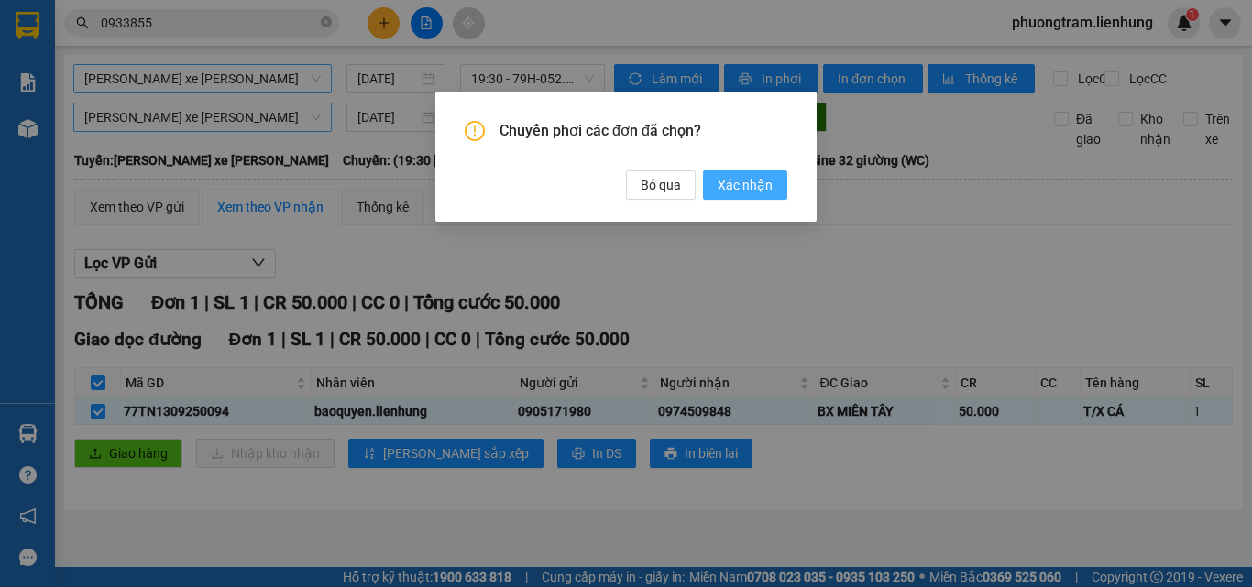
click at [763, 186] on span "Xác nhận" at bounding box center [744, 185] width 55 height 20
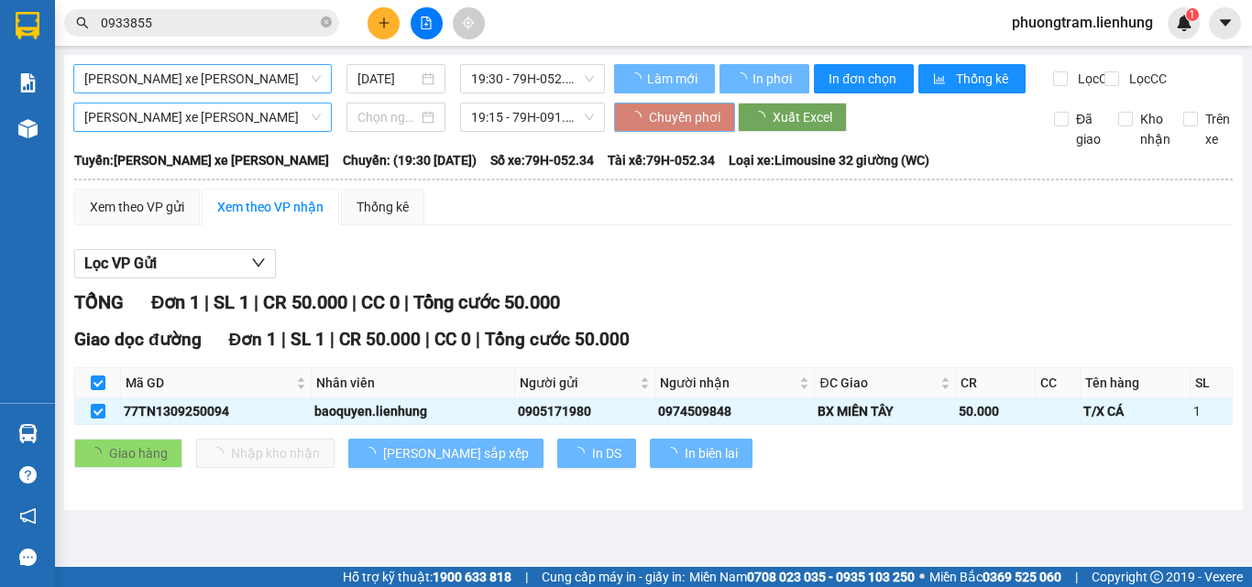
checkbox input "false"
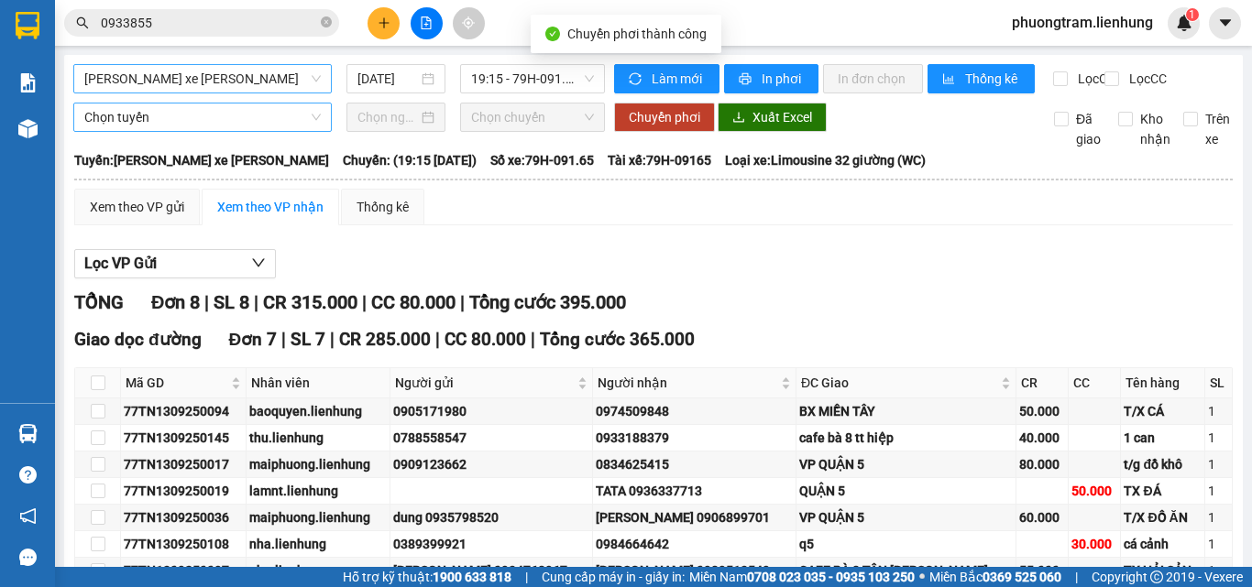
checkbox input "false"
click at [545, 80] on span "19:15 - 79H-091.65" at bounding box center [532, 78] width 123 height 27
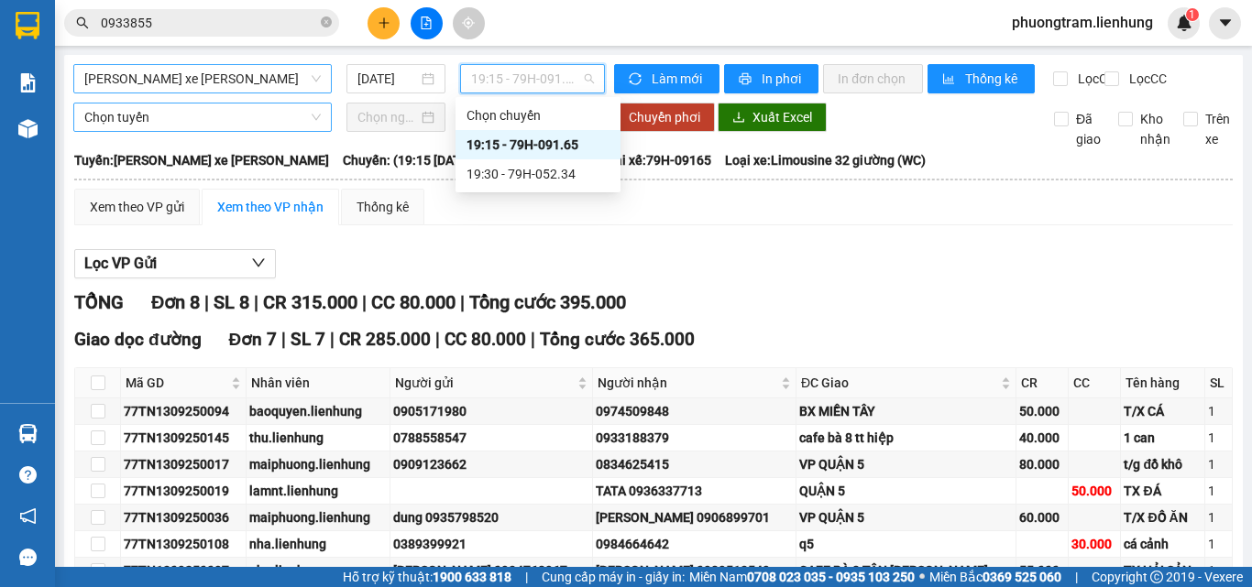
click at [514, 163] on div "19:30 - 79H-052.34" at bounding box center [537, 173] width 165 height 29
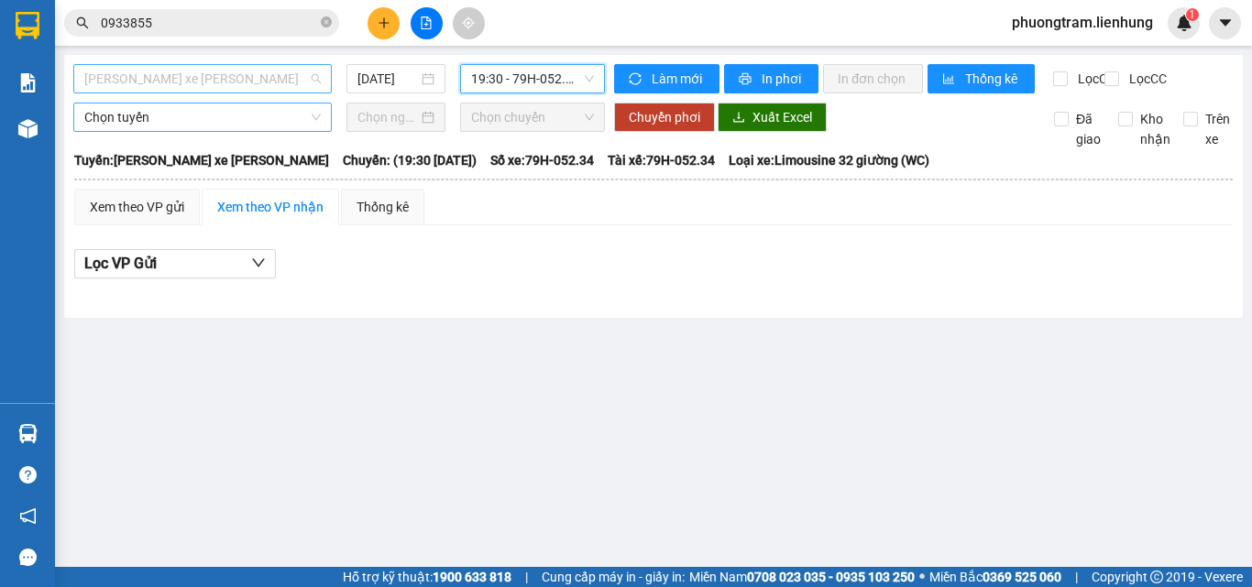
click at [235, 84] on span "[PERSON_NAME] xe [PERSON_NAME]" at bounding box center [202, 78] width 236 height 27
click at [243, 74] on span "[PERSON_NAME] xe [PERSON_NAME]" at bounding box center [202, 78] width 236 height 27
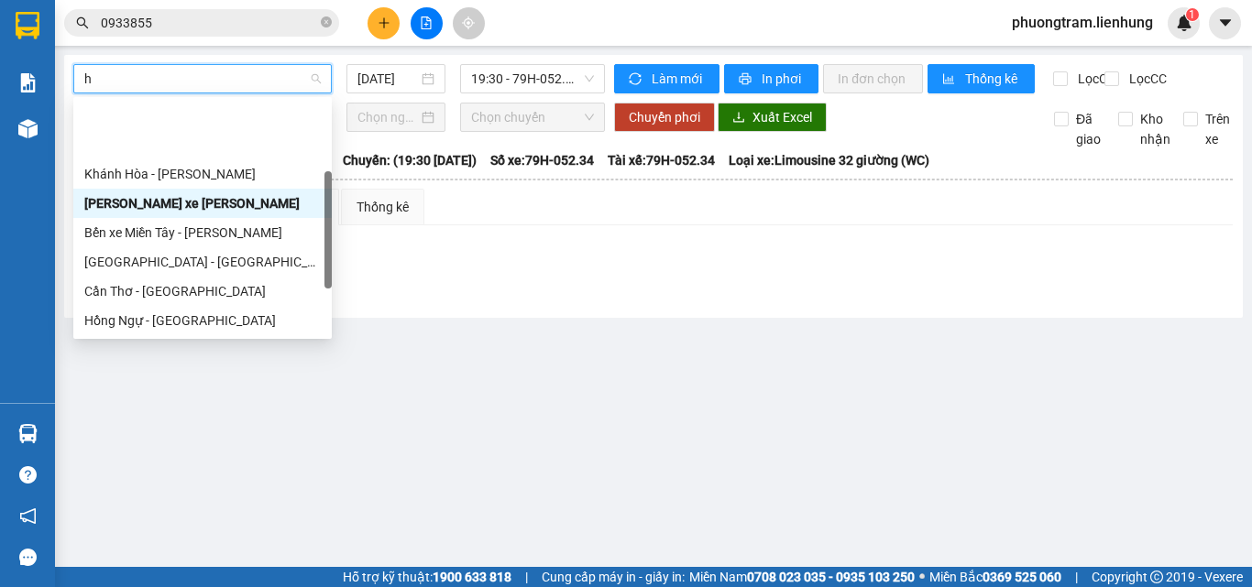
type input "hô"
click at [179, 399] on div "[GEOGRAPHIC_DATA][PERSON_NAME] [PERSON_NAME]" at bounding box center [202, 409] width 236 height 20
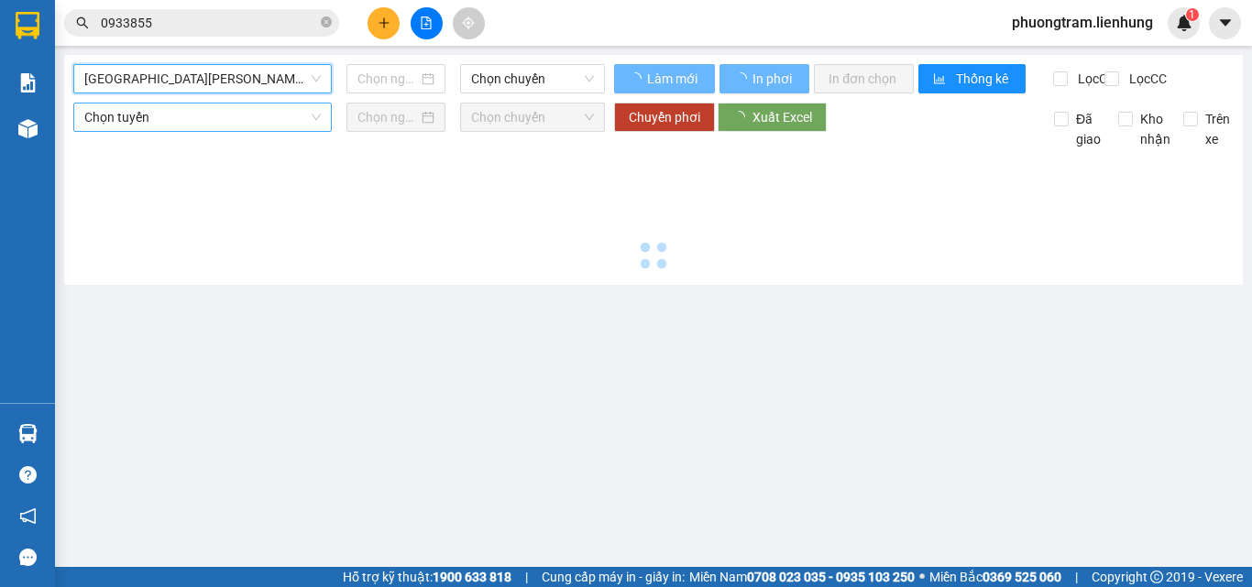
type input "[DATE]"
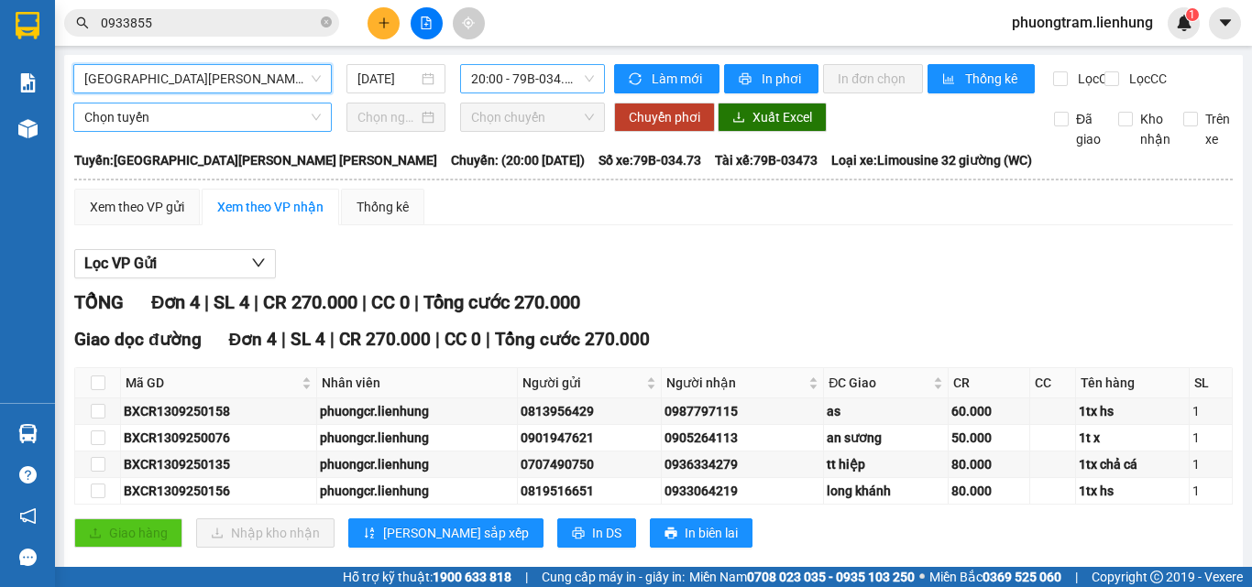
click at [528, 80] on span "20:00 - 79B-034.73" at bounding box center [532, 78] width 123 height 27
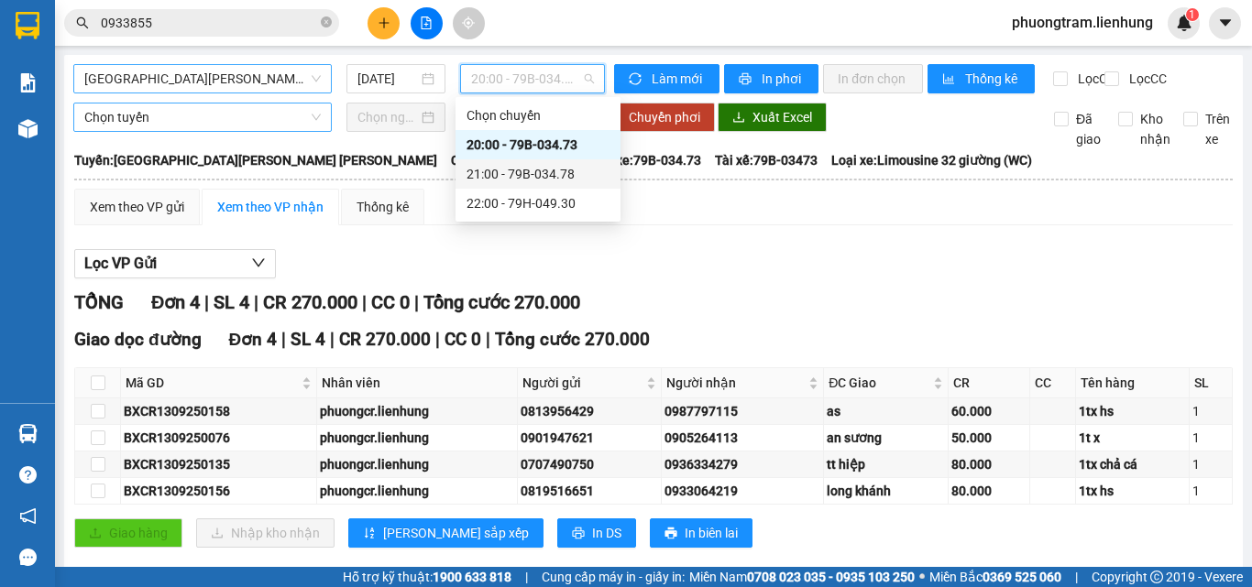
click at [509, 170] on div "21:00 - 79B-034.78" at bounding box center [537, 174] width 143 height 20
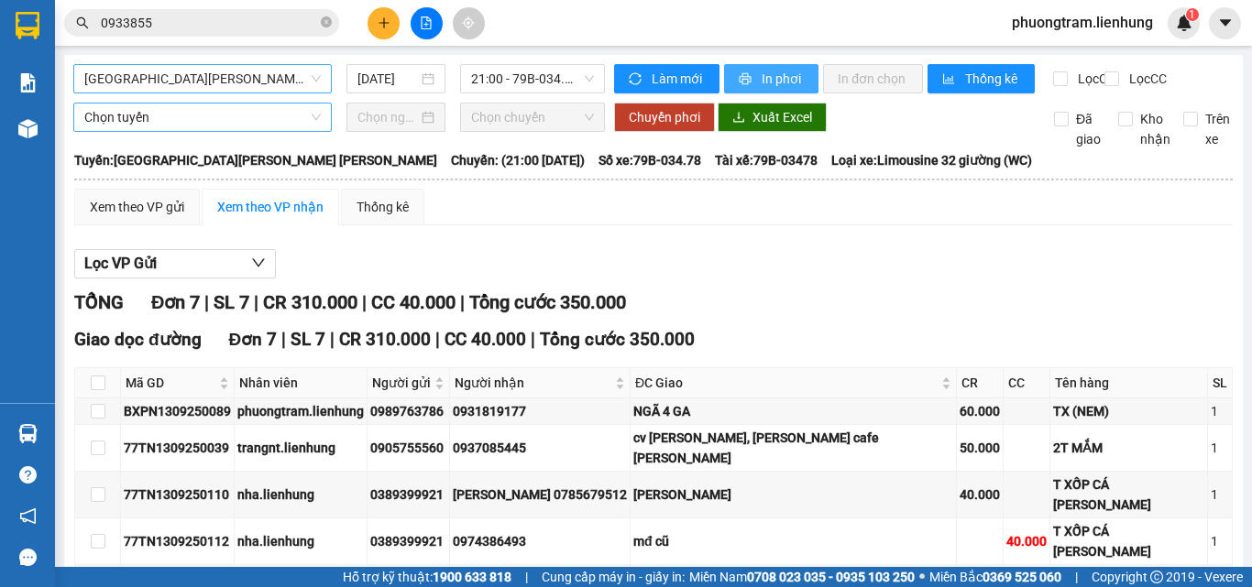
click at [780, 79] on span "In phơi" at bounding box center [782, 79] width 42 height 20
click at [656, 26] on div "Kết quả [PERSON_NAME] ( 0 ) Bộ lọc No Data 0933855 phuongtram.lienhung 1" at bounding box center [626, 23] width 1252 height 46
click at [192, 78] on span "[GEOGRAPHIC_DATA][PERSON_NAME] [PERSON_NAME]" at bounding box center [202, 78] width 236 height 27
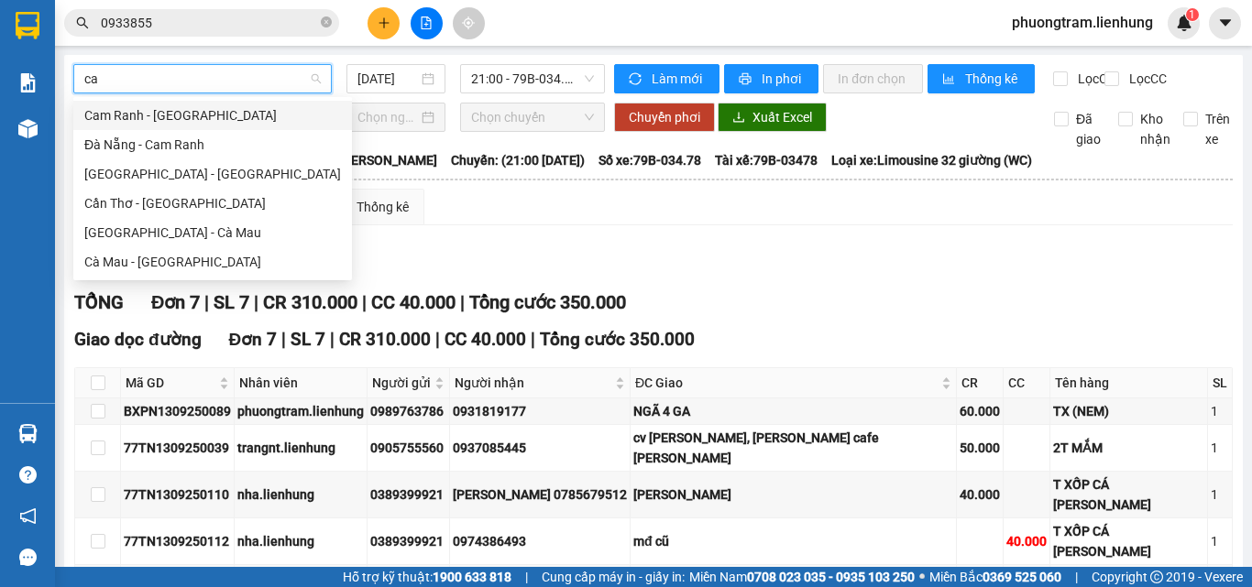
type input "cam"
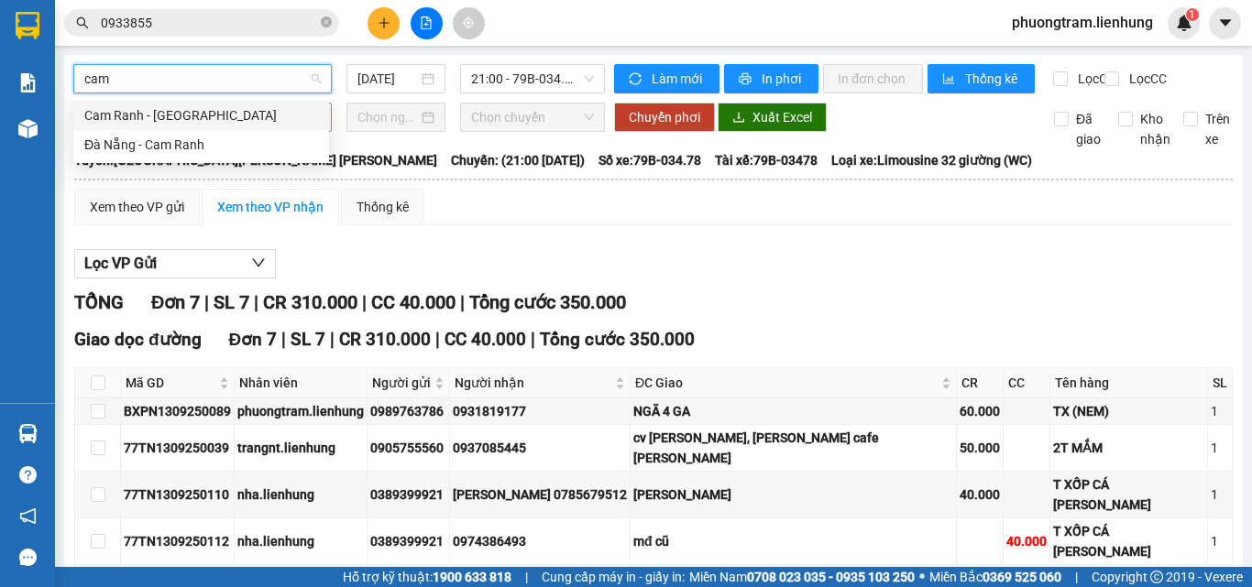
click at [183, 109] on div "Cam Ranh - [GEOGRAPHIC_DATA]" at bounding box center [201, 115] width 234 height 20
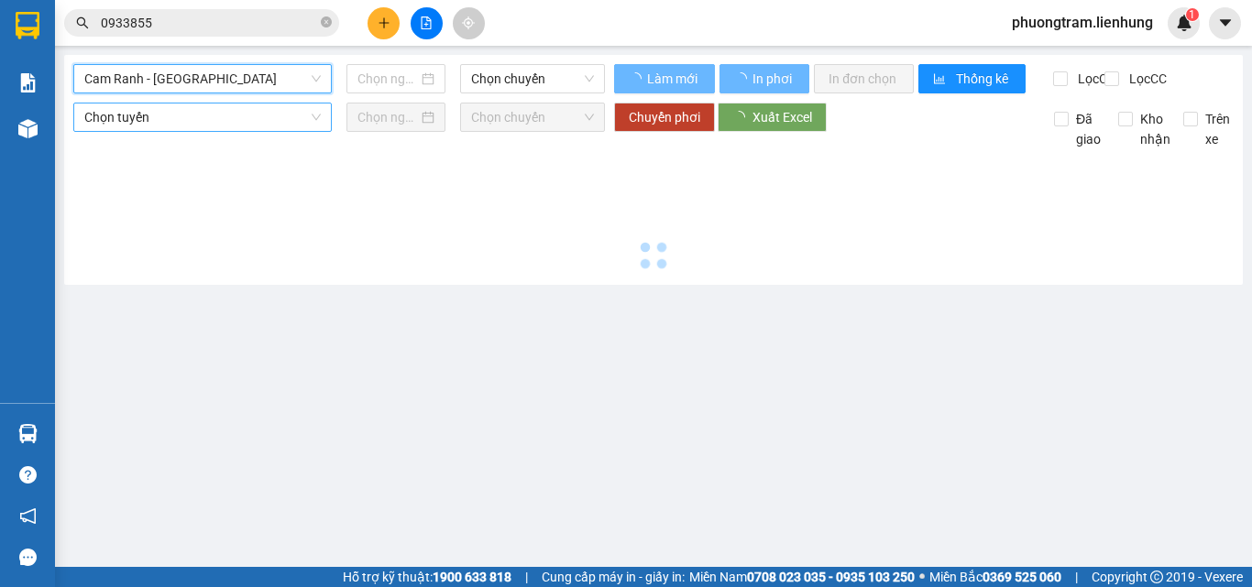
type input "[DATE]"
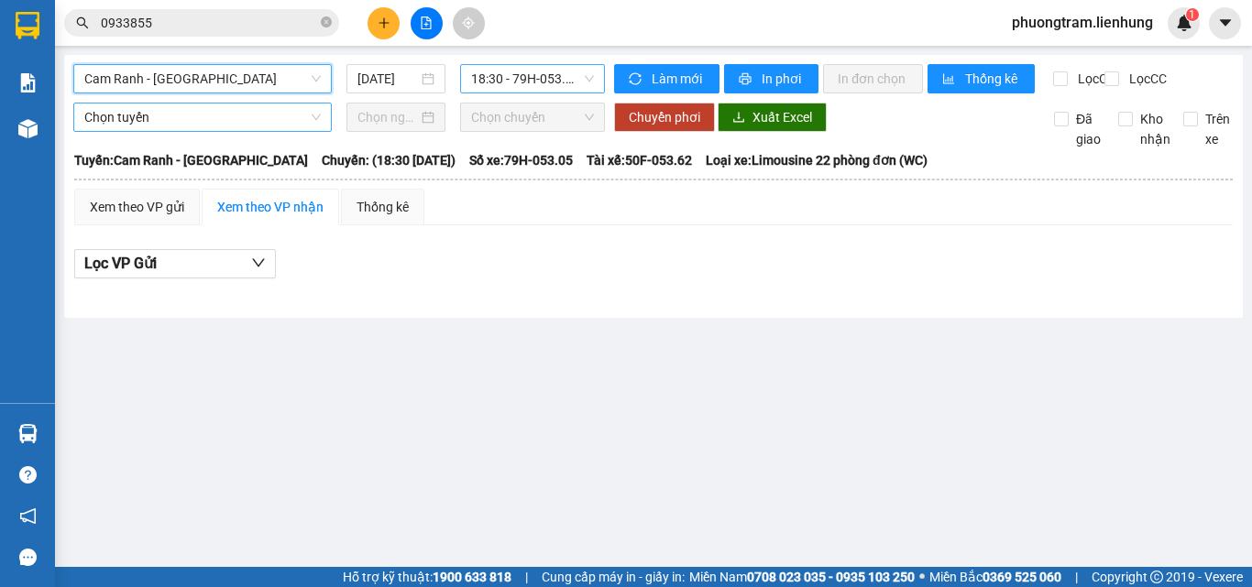
click at [519, 86] on span "18:30 - 79H-053.05" at bounding box center [532, 78] width 123 height 27
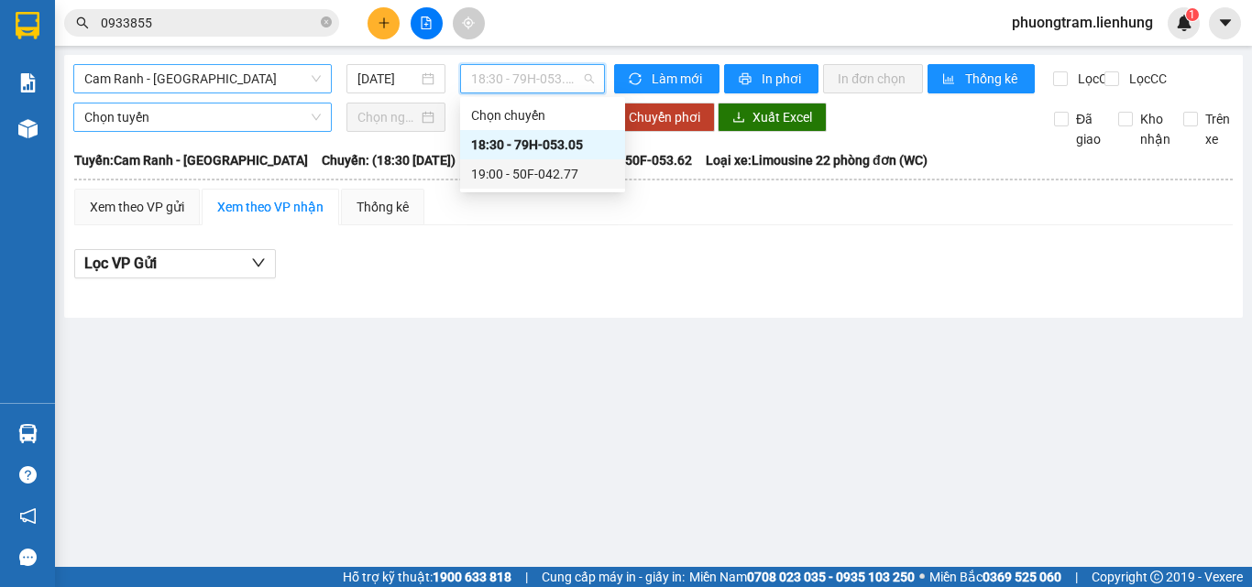
click at [502, 169] on div "19:00 - 50F-042.77" at bounding box center [542, 174] width 143 height 20
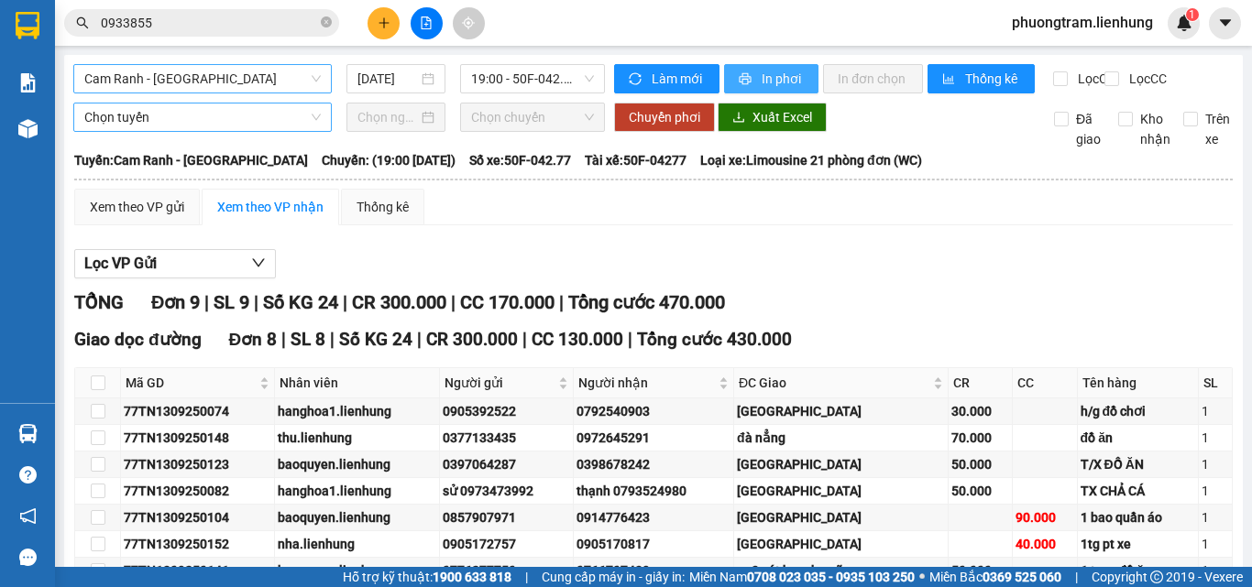
click at [772, 75] on span "In phơi" at bounding box center [782, 79] width 42 height 20
click at [668, 36] on div "Kết quả [PERSON_NAME] ( 0 ) Bộ lọc No Data 0933855 phuongtram.lienhung 1" at bounding box center [626, 23] width 1252 height 46
click at [203, 68] on span "Cam Ranh - [GEOGRAPHIC_DATA]" at bounding box center [202, 78] width 236 height 27
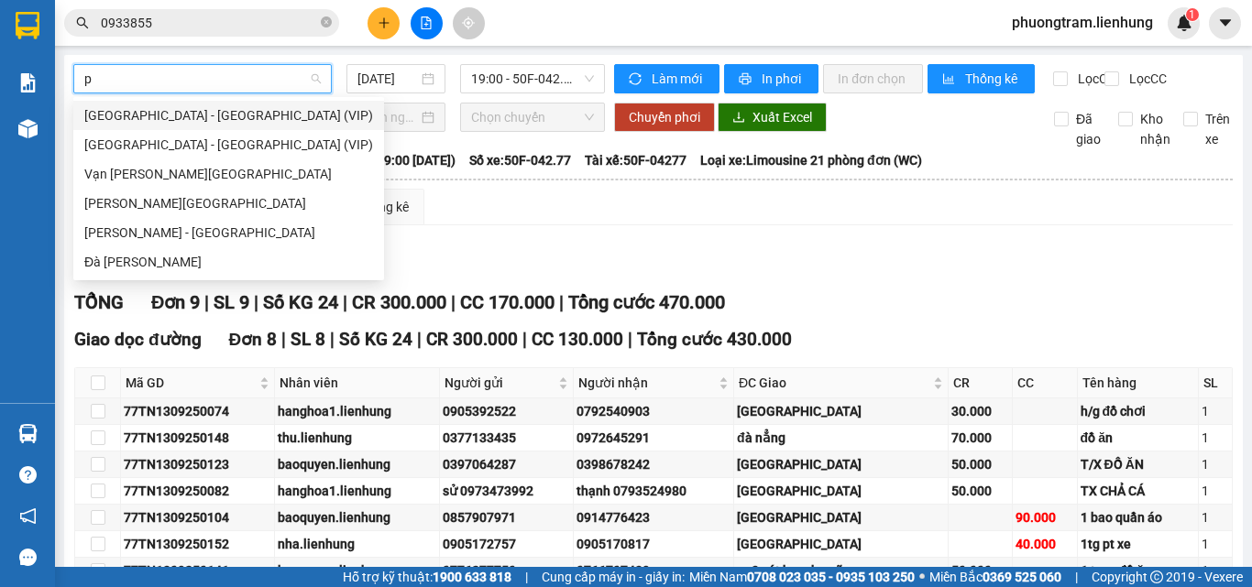
type input "ph"
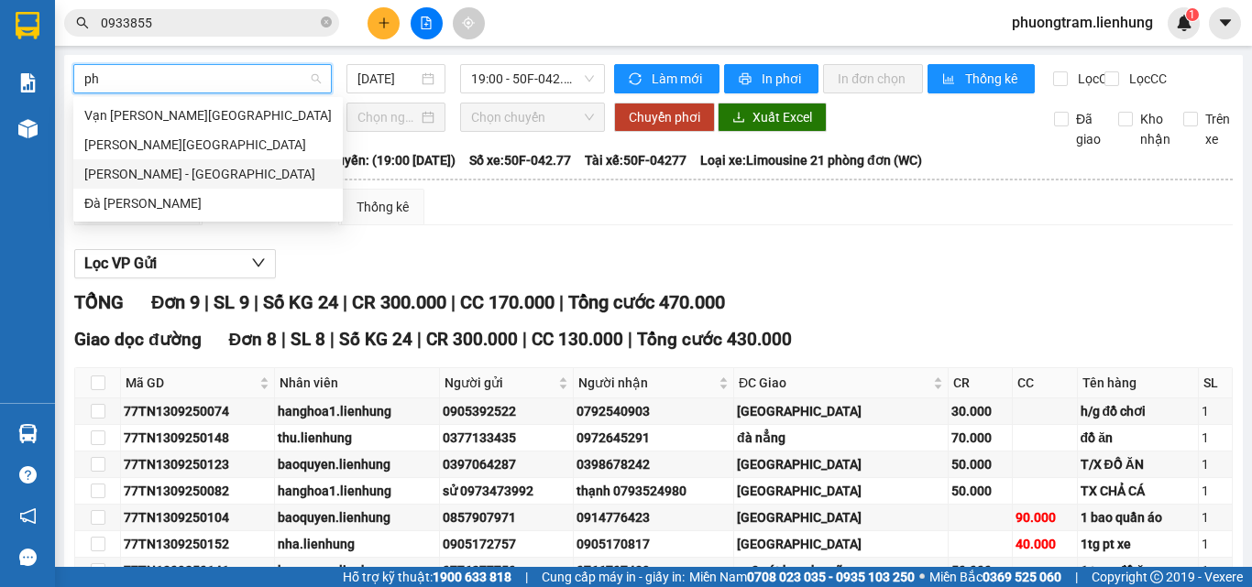
click at [166, 181] on div "[PERSON_NAME] - [GEOGRAPHIC_DATA]" at bounding box center [207, 174] width 247 height 20
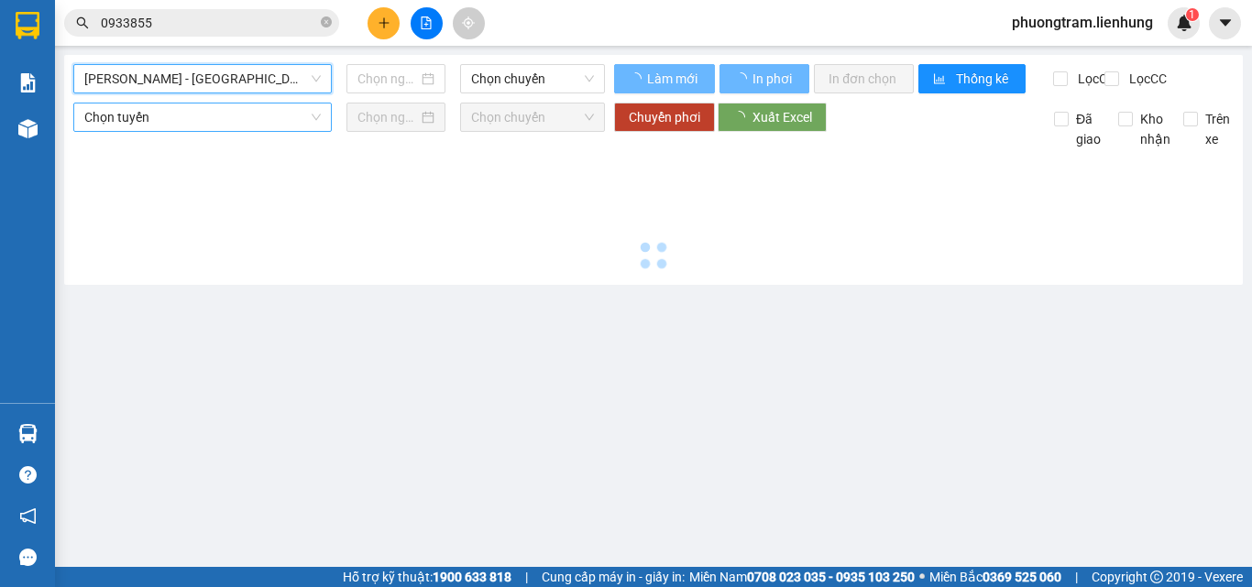
type input "[DATE]"
